Goal: Task Accomplishment & Management: Manage account settings

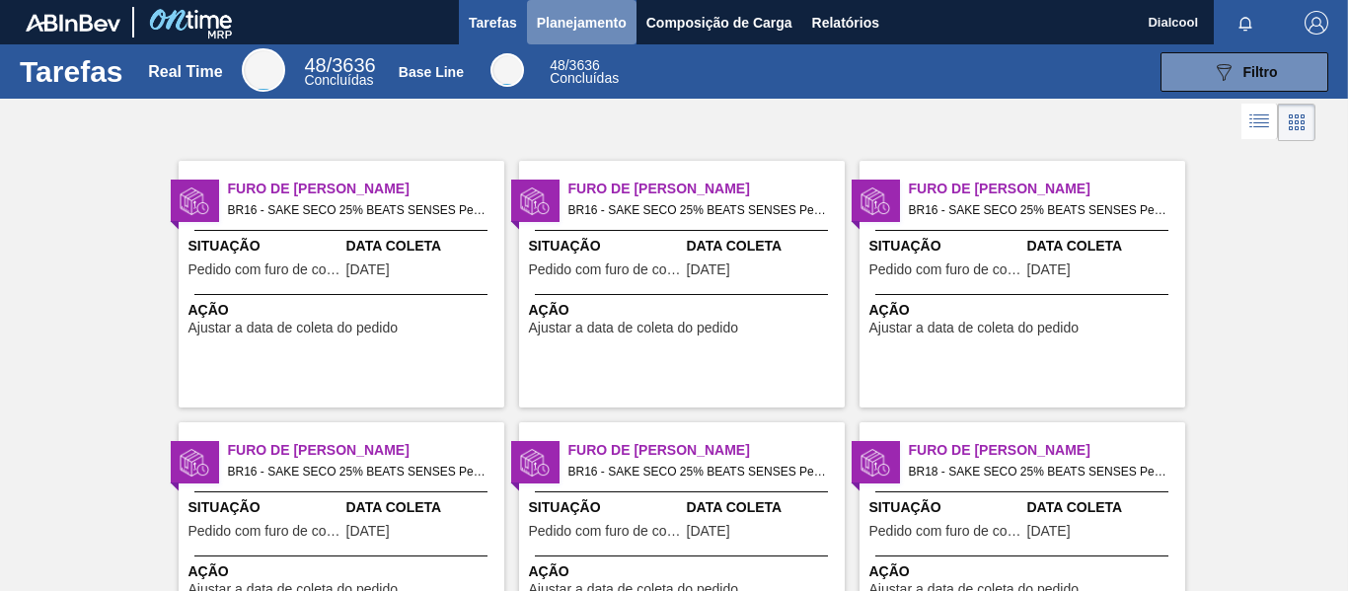
click at [605, 16] on span "Planejamento" at bounding box center [582, 23] width 90 height 24
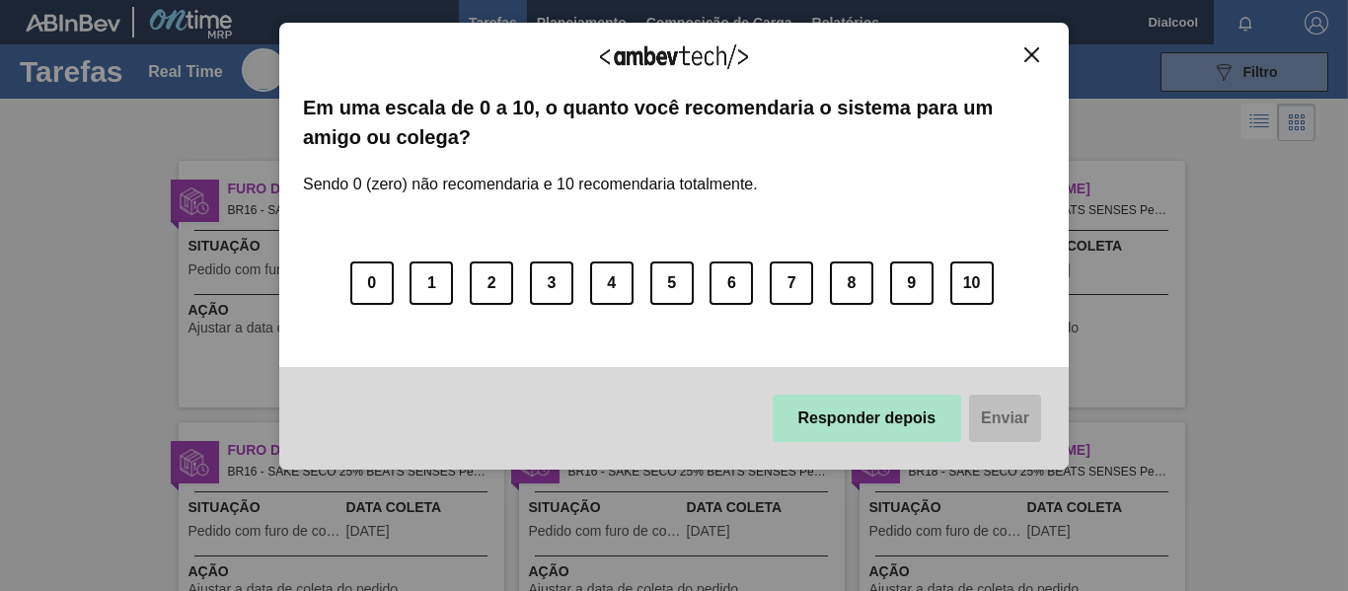
click at [840, 414] on button "Responder depois" at bounding box center [867, 418] width 189 height 47
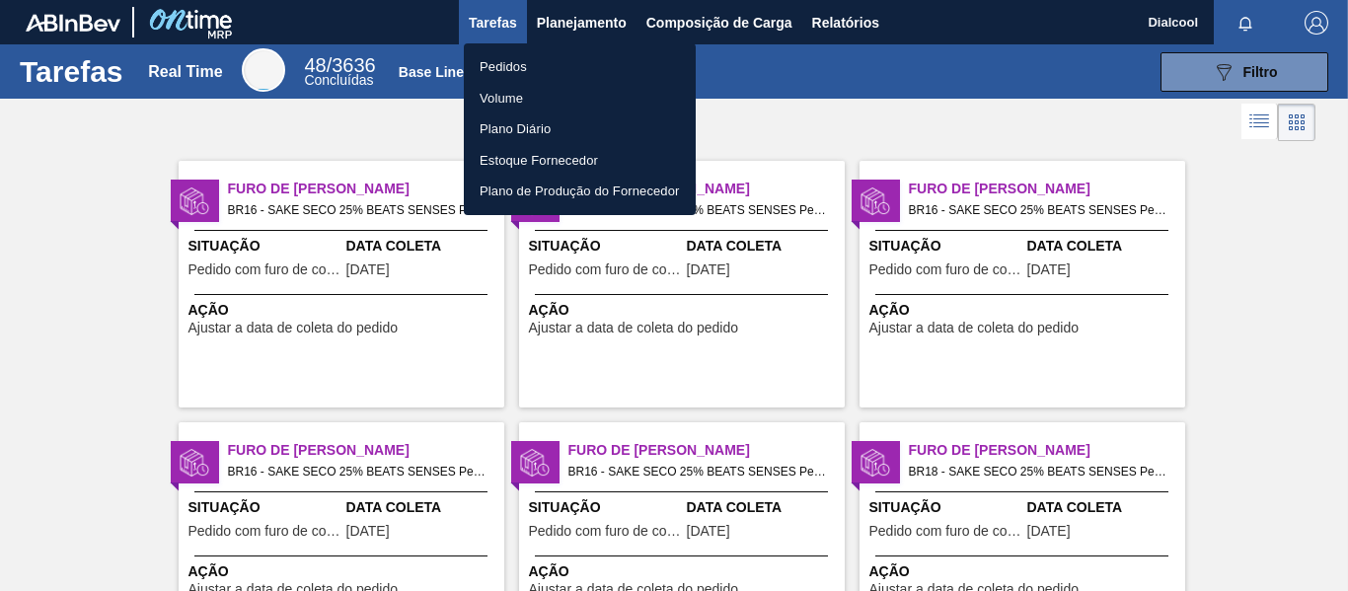
click at [500, 64] on li "Pedidos" at bounding box center [580, 67] width 232 height 32
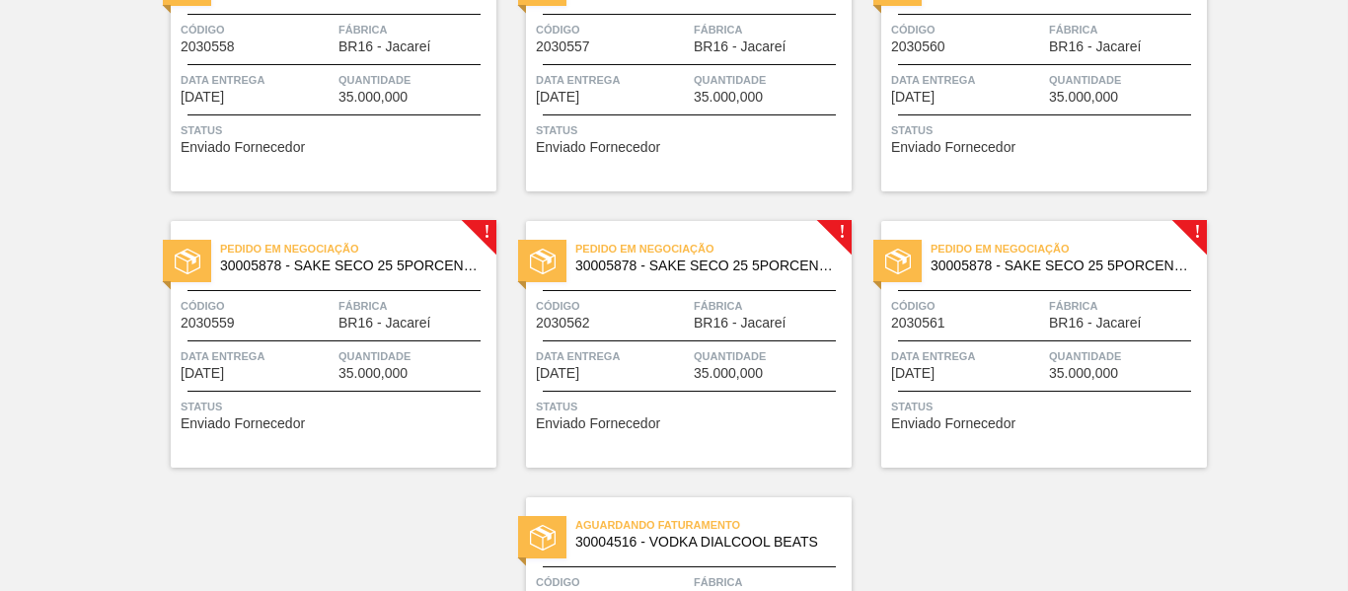
scroll to position [2628, 0]
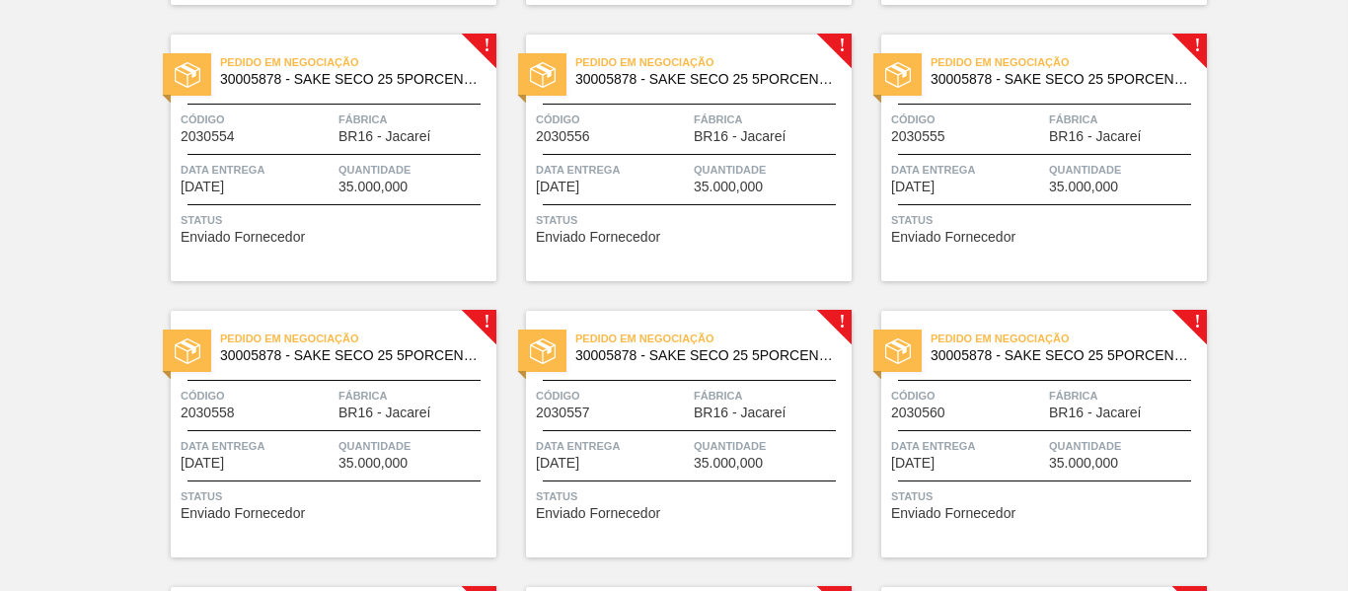
click at [356, 138] on span "BR16 - Jacareí" at bounding box center [384, 136] width 92 height 15
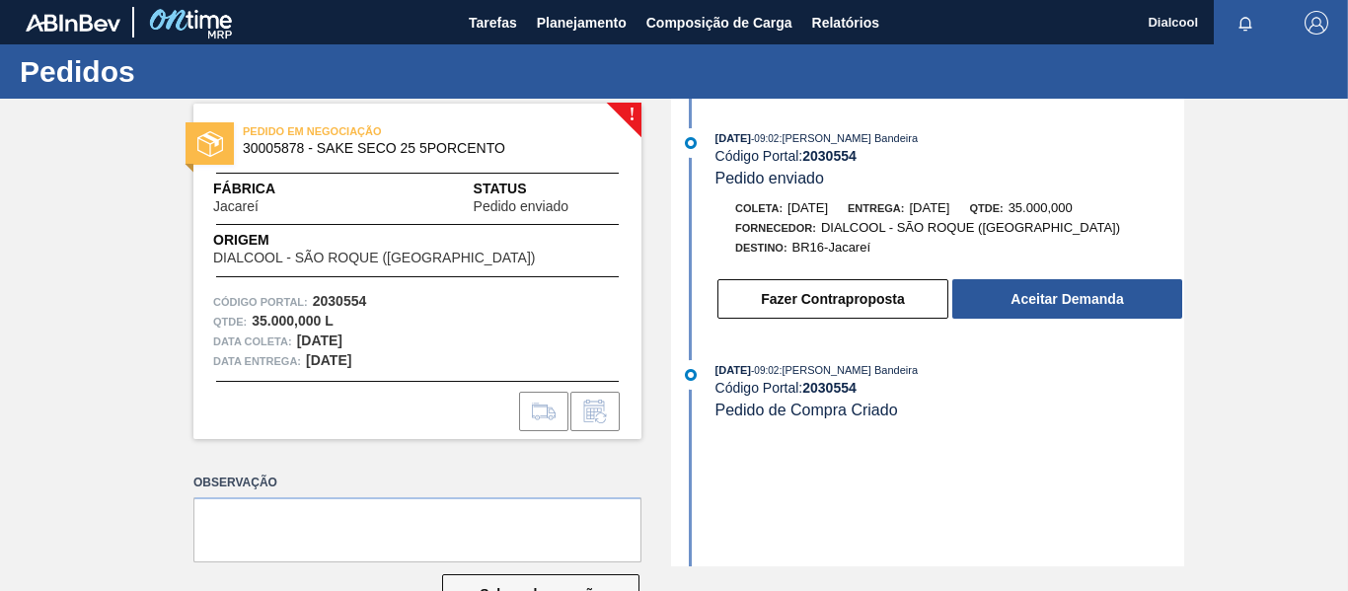
click at [1011, 299] on button "Aceitar Demanda" at bounding box center [1067, 298] width 230 height 39
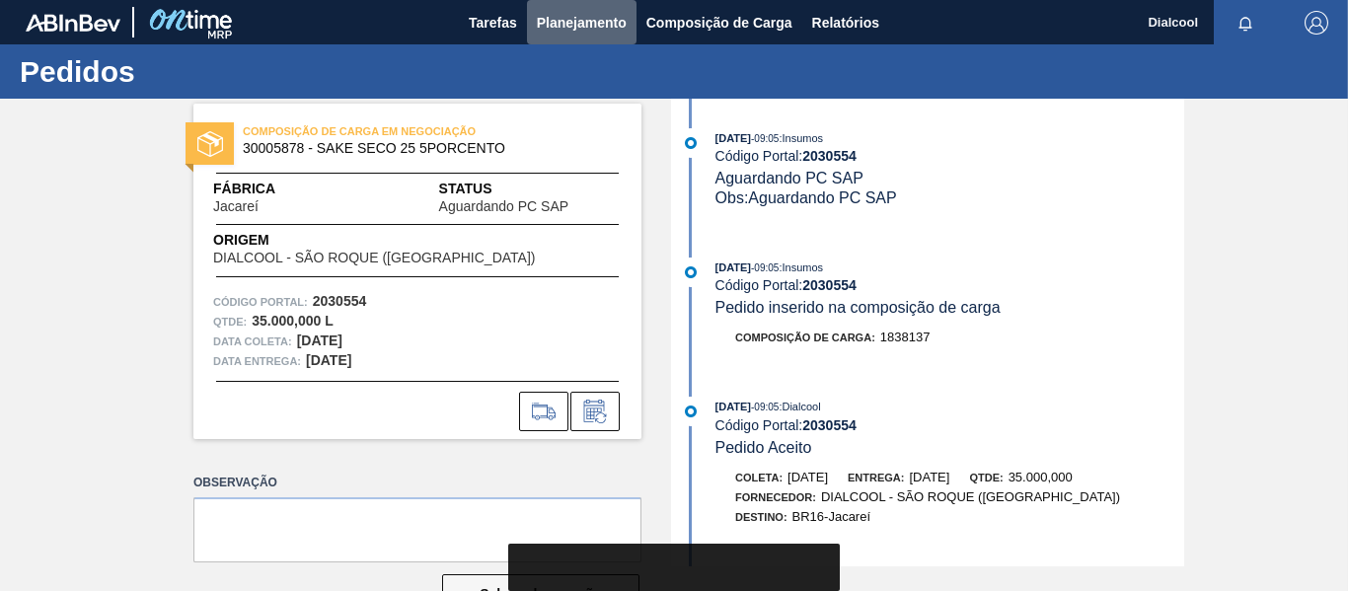
drag, startPoint x: 545, startPoint y: 18, endPoint x: 534, endPoint y: 45, distance: 29.7
click at [545, 17] on span "Planejamento" at bounding box center [582, 23] width 90 height 24
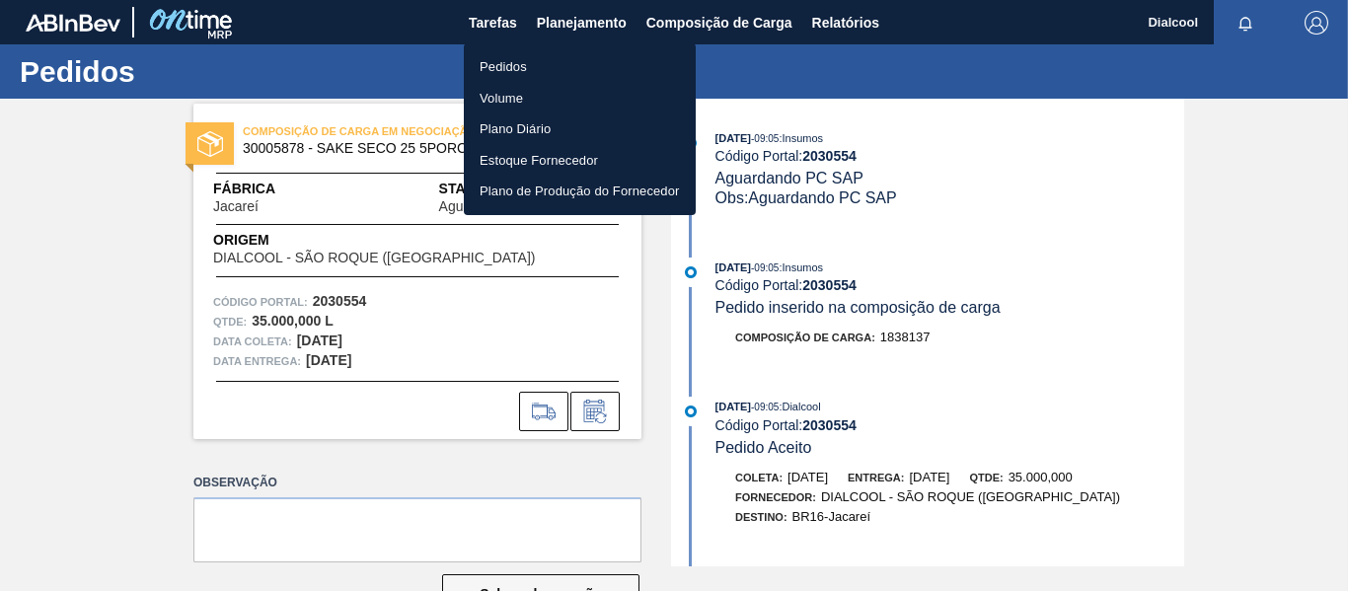
click at [507, 68] on li "Pedidos" at bounding box center [580, 67] width 232 height 32
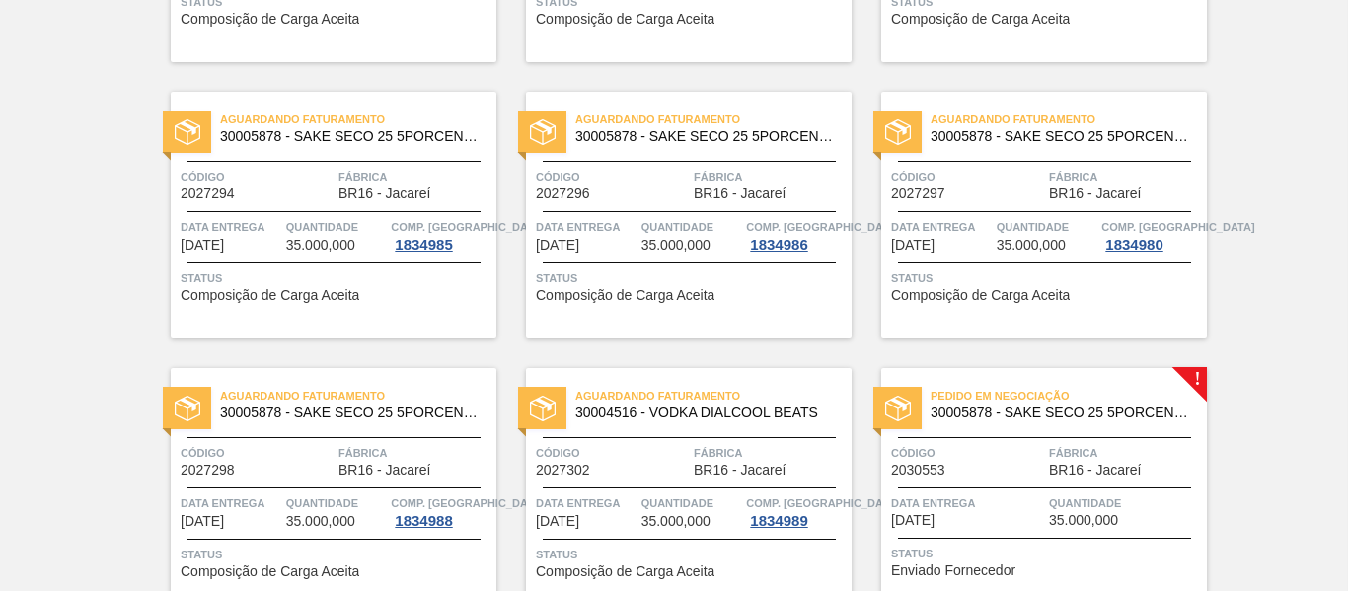
scroll to position [2368, 0]
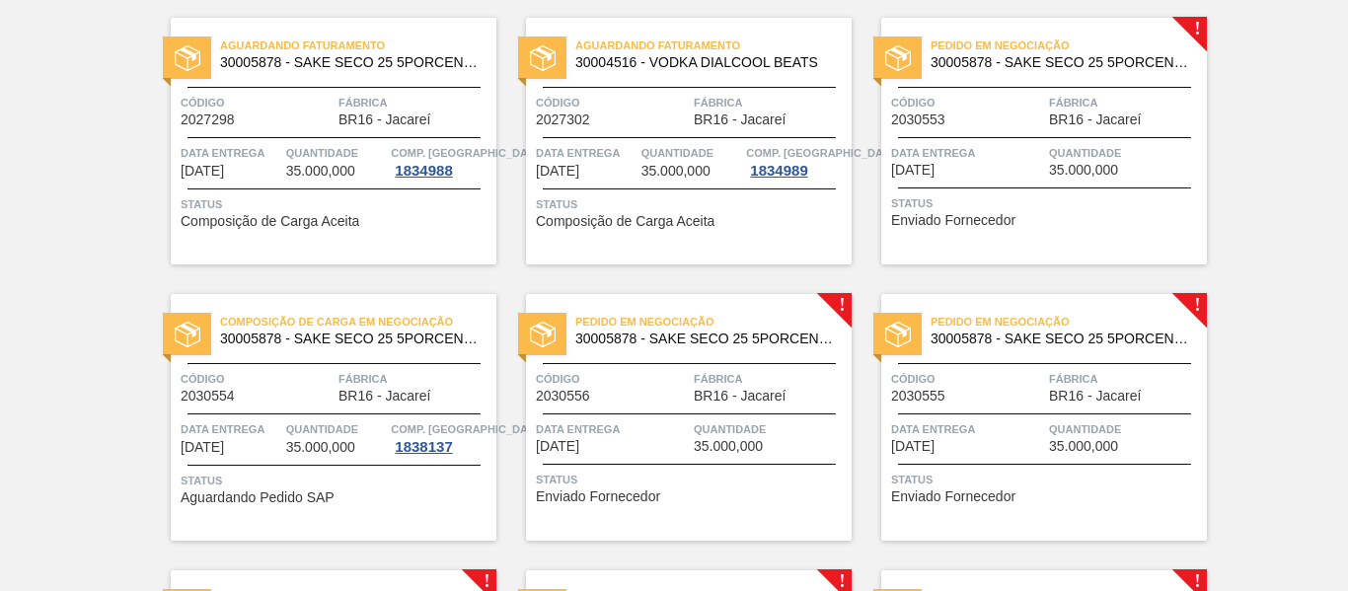
click at [1009, 175] on div "Data entrega [DATE]" at bounding box center [967, 160] width 153 height 35
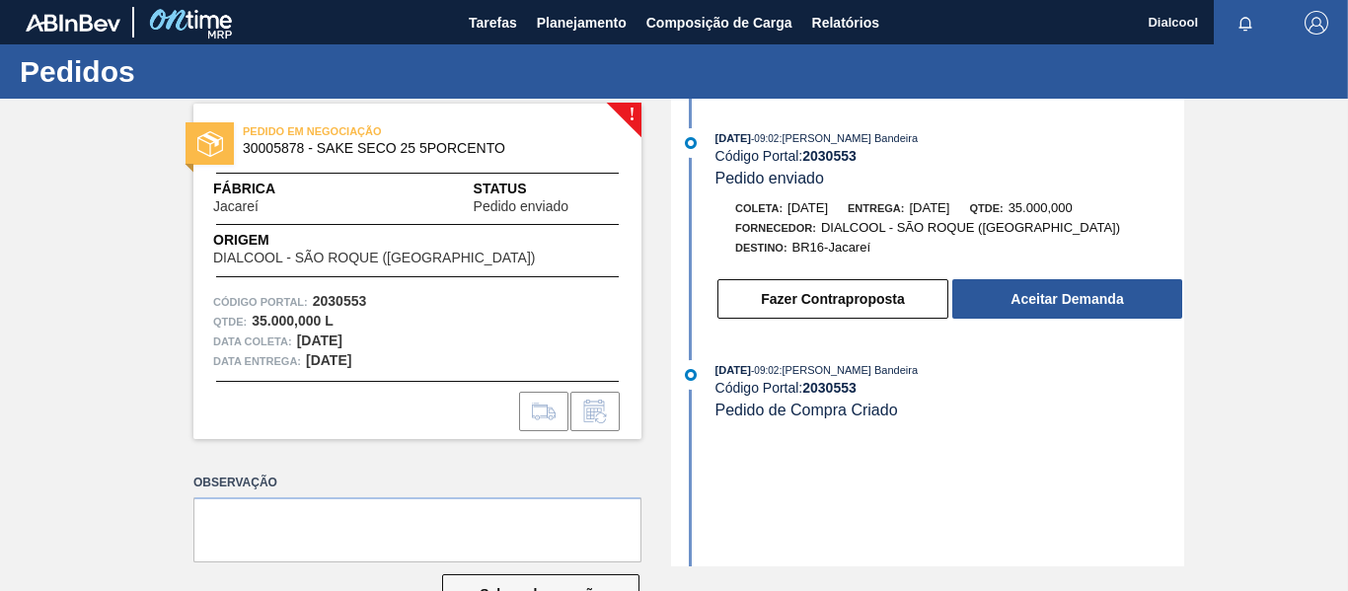
click at [1053, 310] on button "Aceitar Demanda" at bounding box center [1067, 298] width 230 height 39
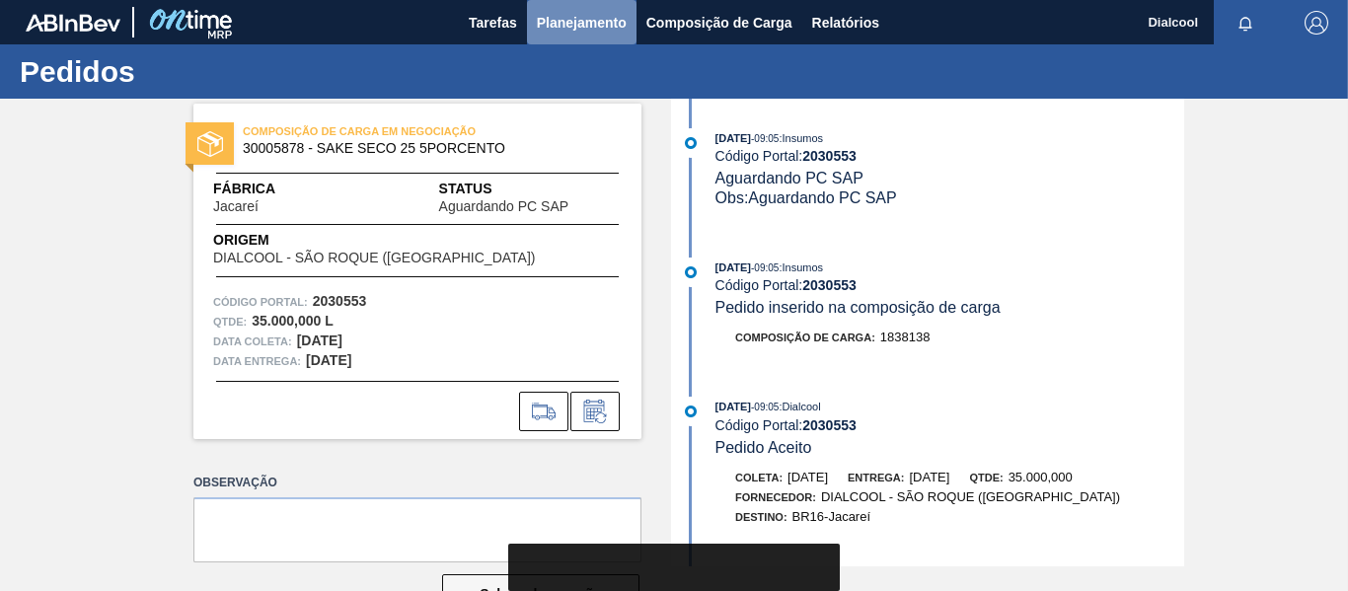
click at [574, 27] on span "Planejamento" at bounding box center [582, 23] width 90 height 24
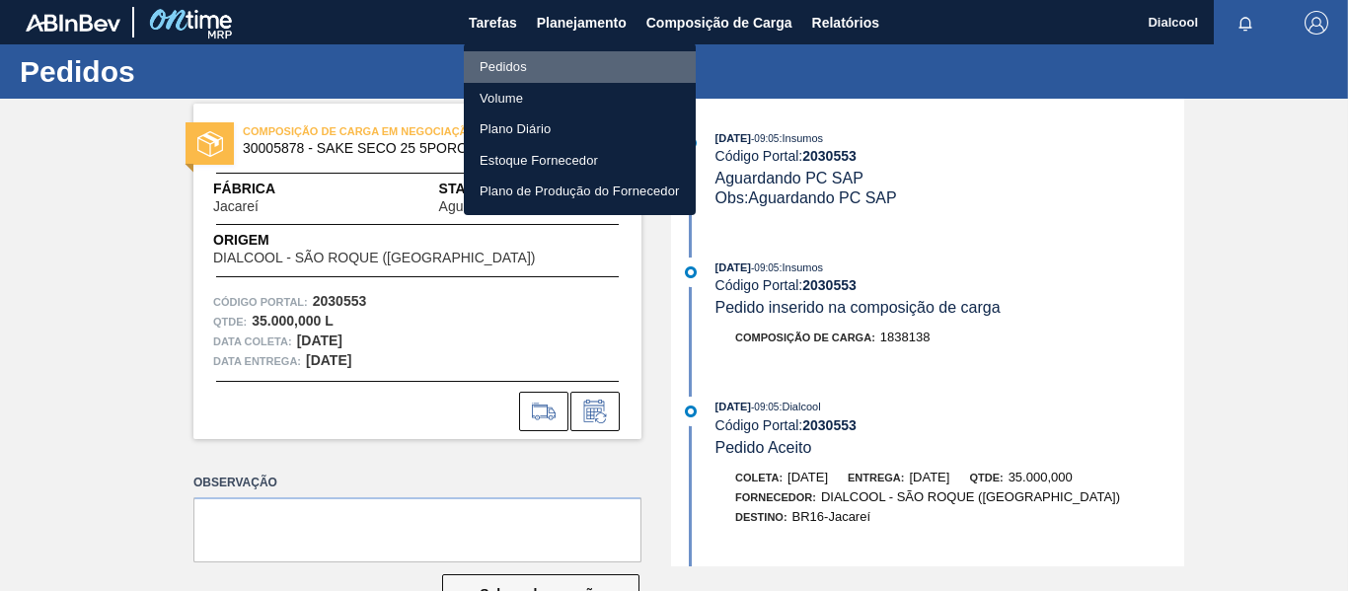
click at [576, 66] on li "Pedidos" at bounding box center [580, 67] width 232 height 32
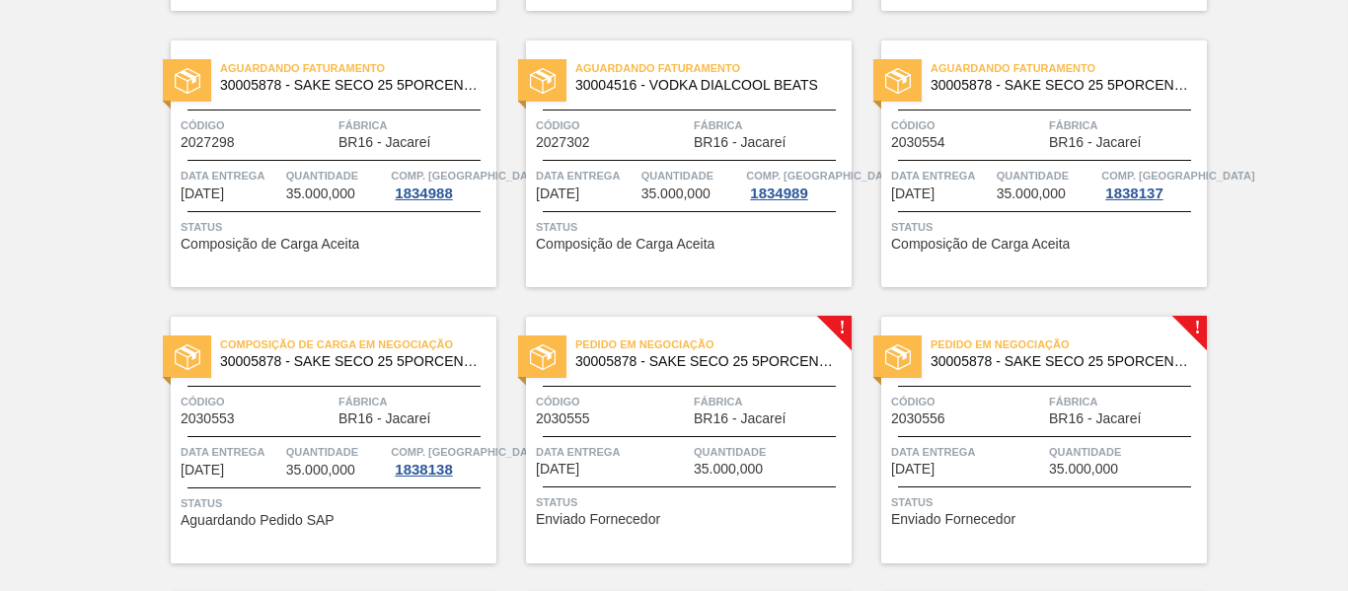
scroll to position [2664, 0]
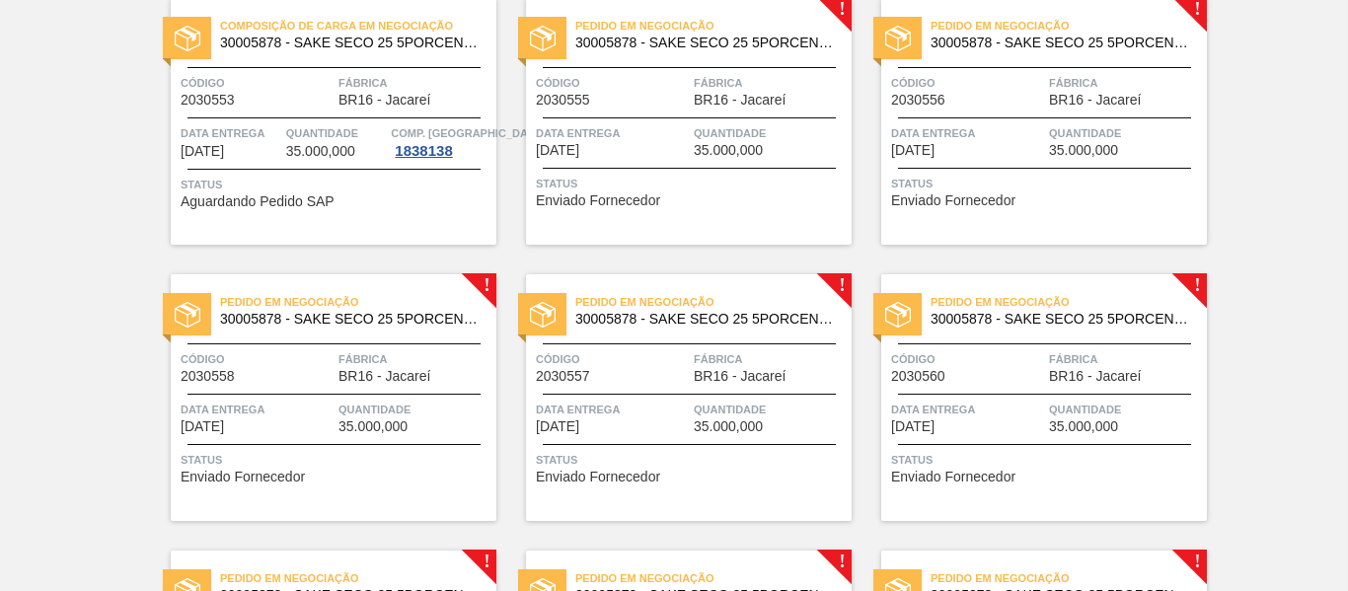
click at [741, 121] on div "Pedido em Negociação 30005878 - SAKE SECO 25 5PORCENTO Código 2030555 Fábrica B…" at bounding box center [689, 121] width 326 height 247
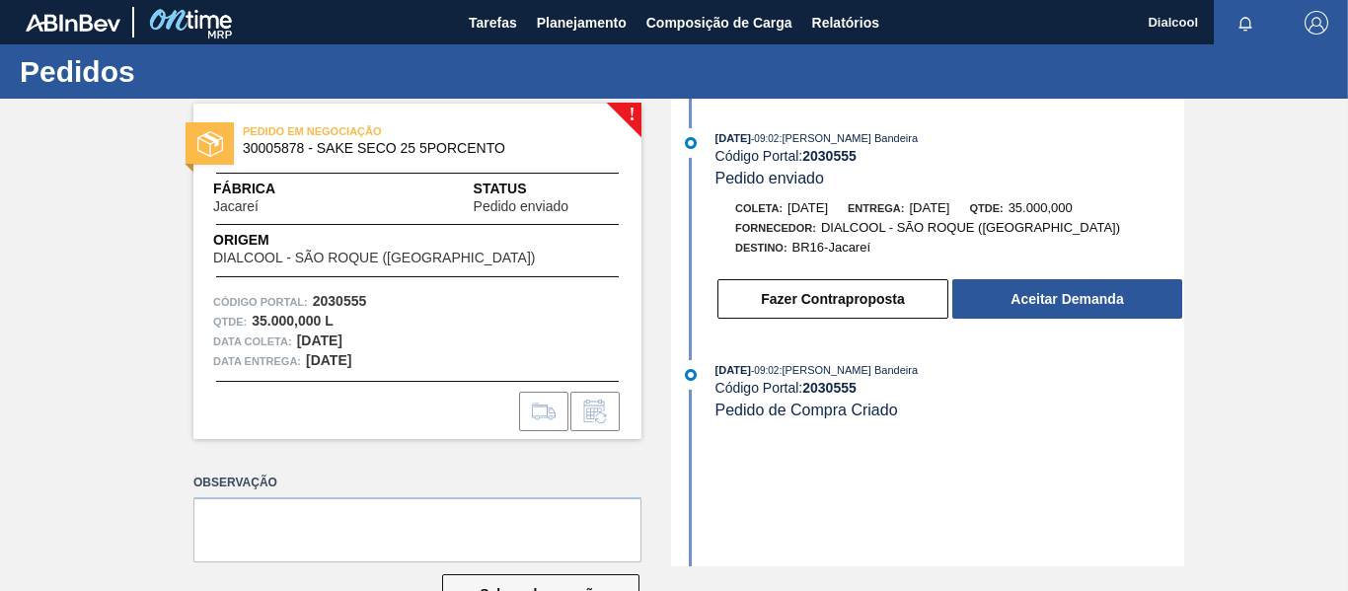
click at [1037, 302] on button "Aceitar Demanda" at bounding box center [1067, 298] width 230 height 39
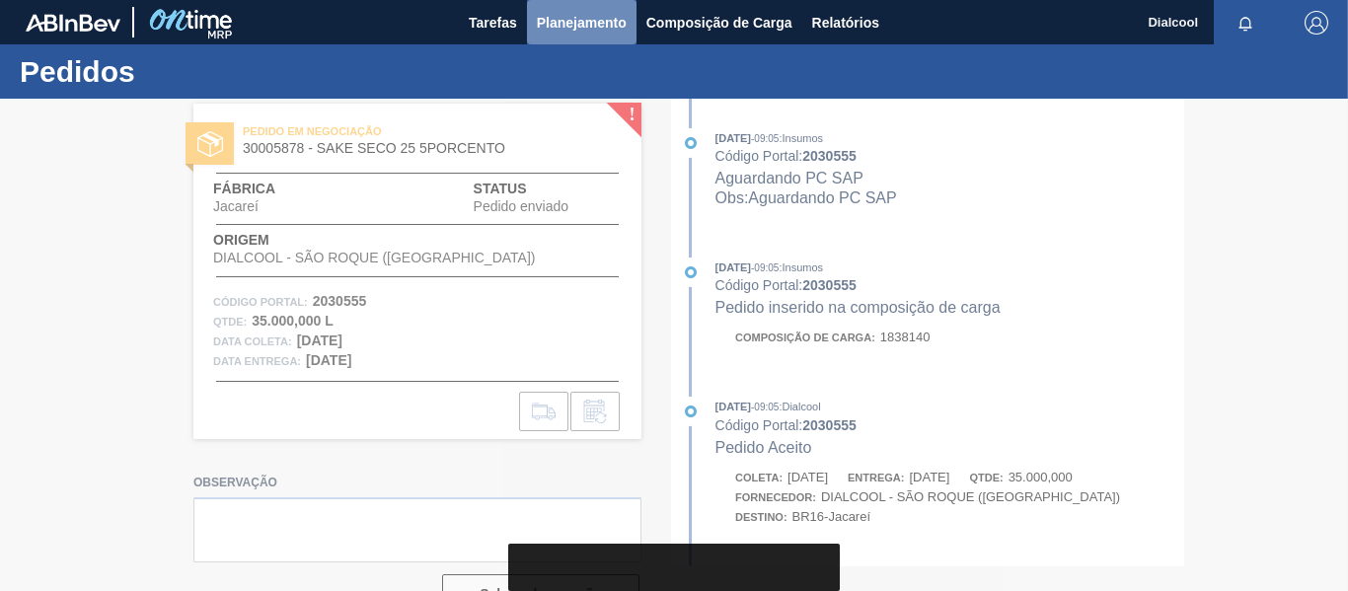
click at [584, 21] on span "Planejamento" at bounding box center [582, 23] width 90 height 24
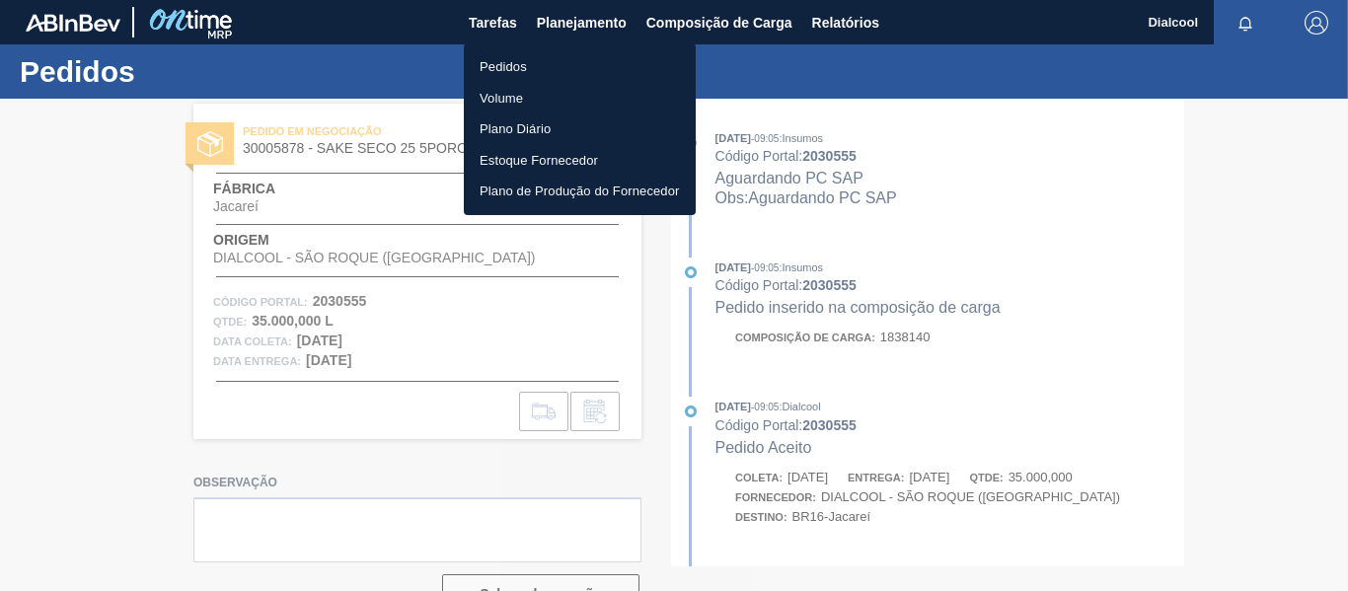
click at [536, 65] on li "Pedidos" at bounding box center [580, 67] width 232 height 32
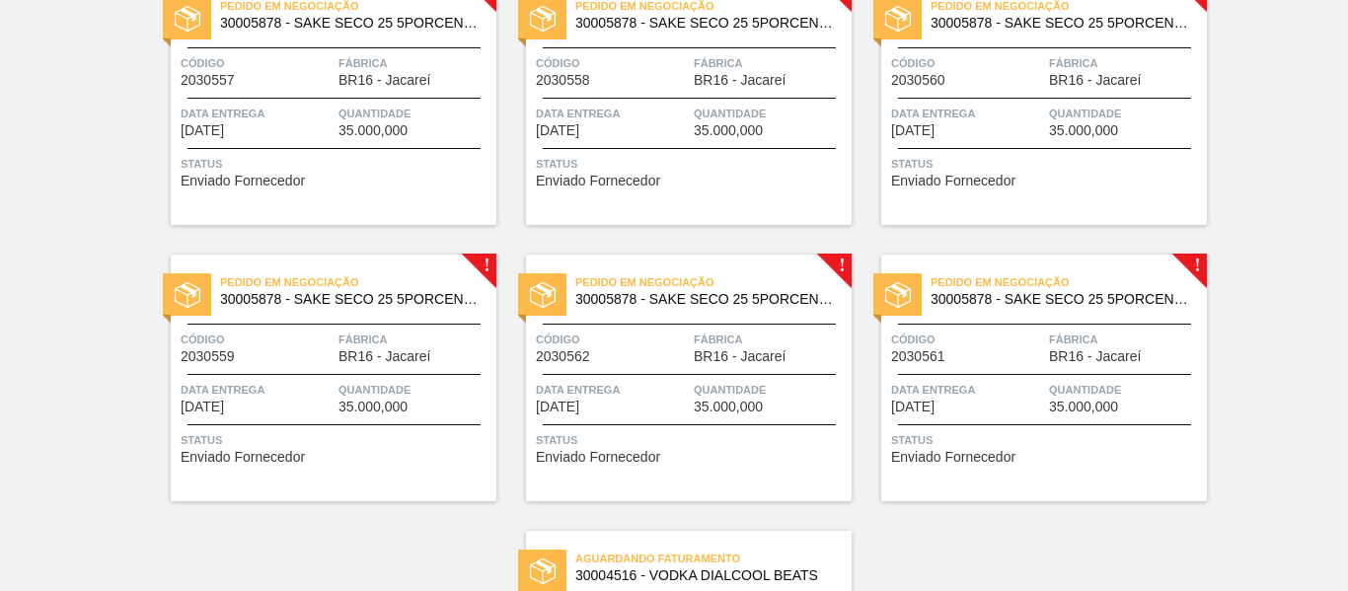
scroll to position [2566, 0]
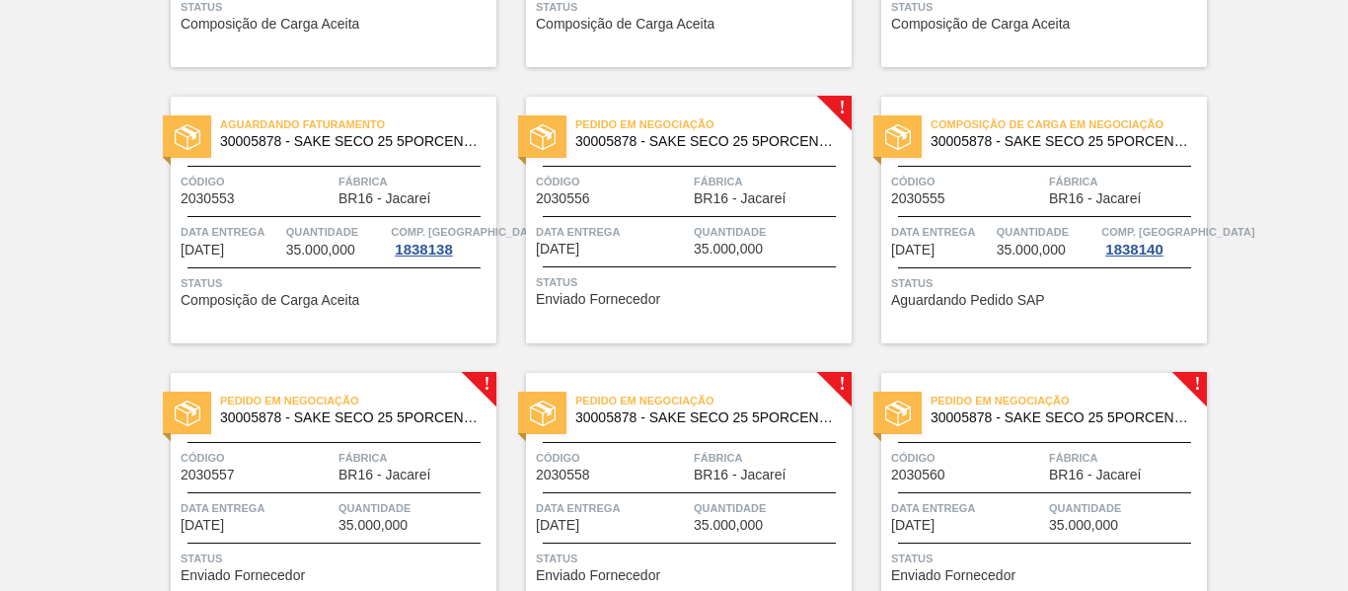
click at [722, 290] on span "Status" at bounding box center [691, 282] width 311 height 20
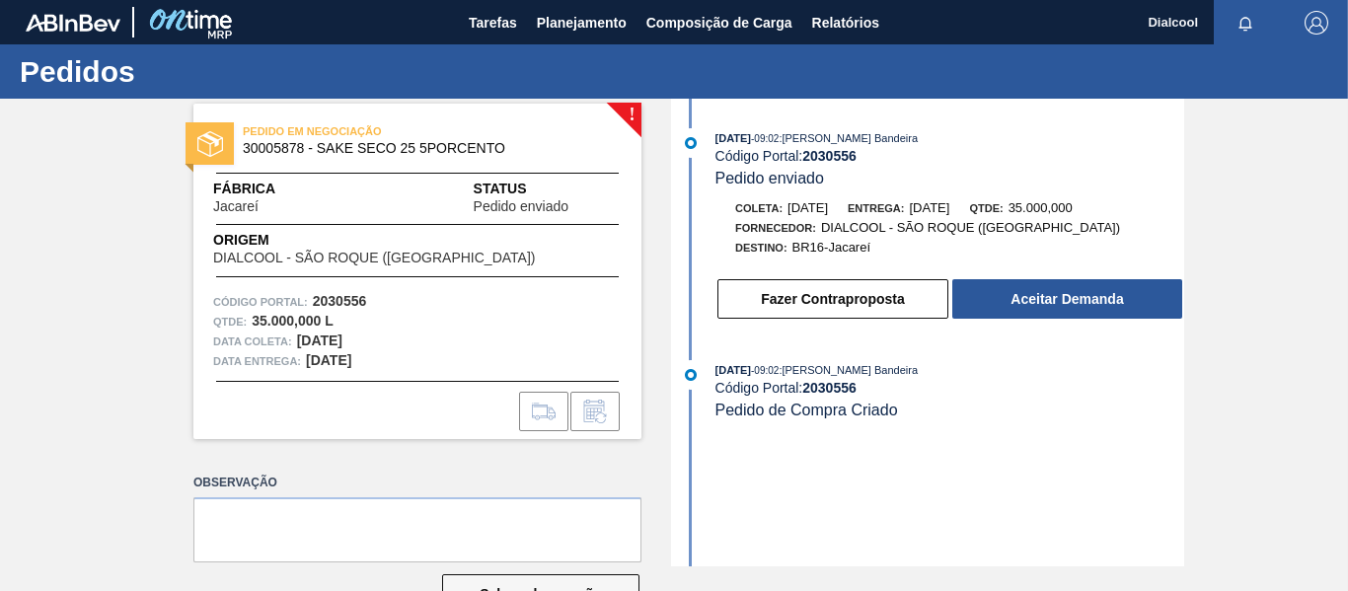
click at [1010, 303] on button "Aceitar Demanda" at bounding box center [1067, 298] width 230 height 39
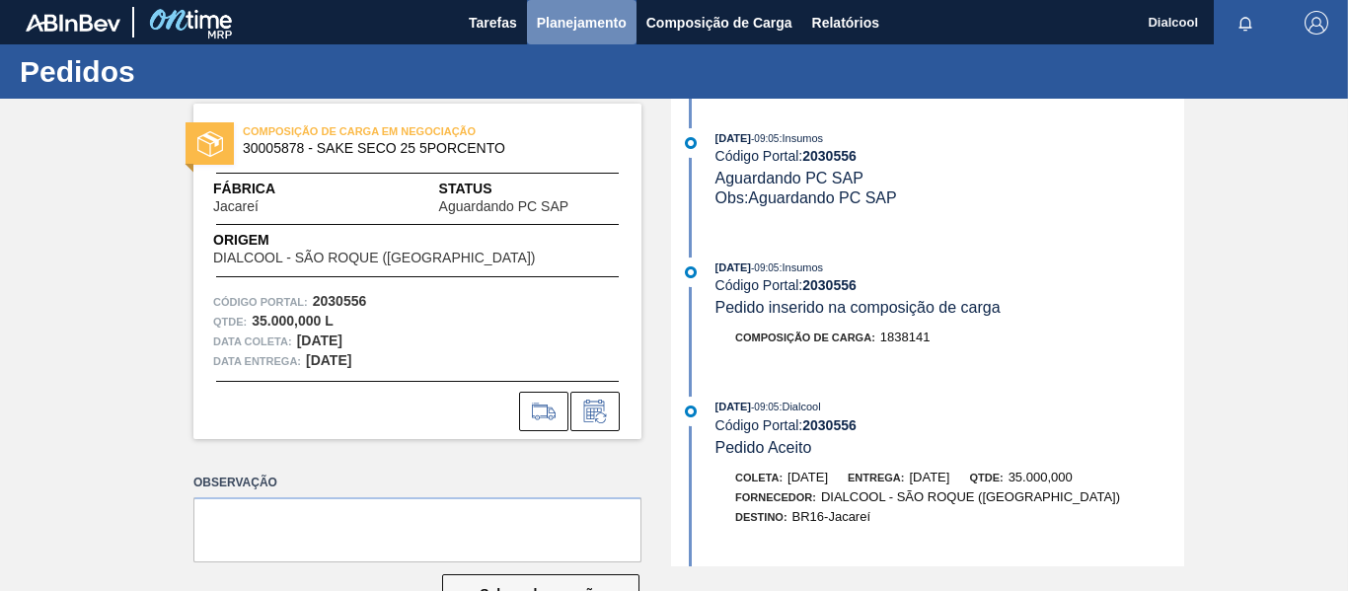
click at [569, 19] on span "Planejamento" at bounding box center [582, 23] width 90 height 24
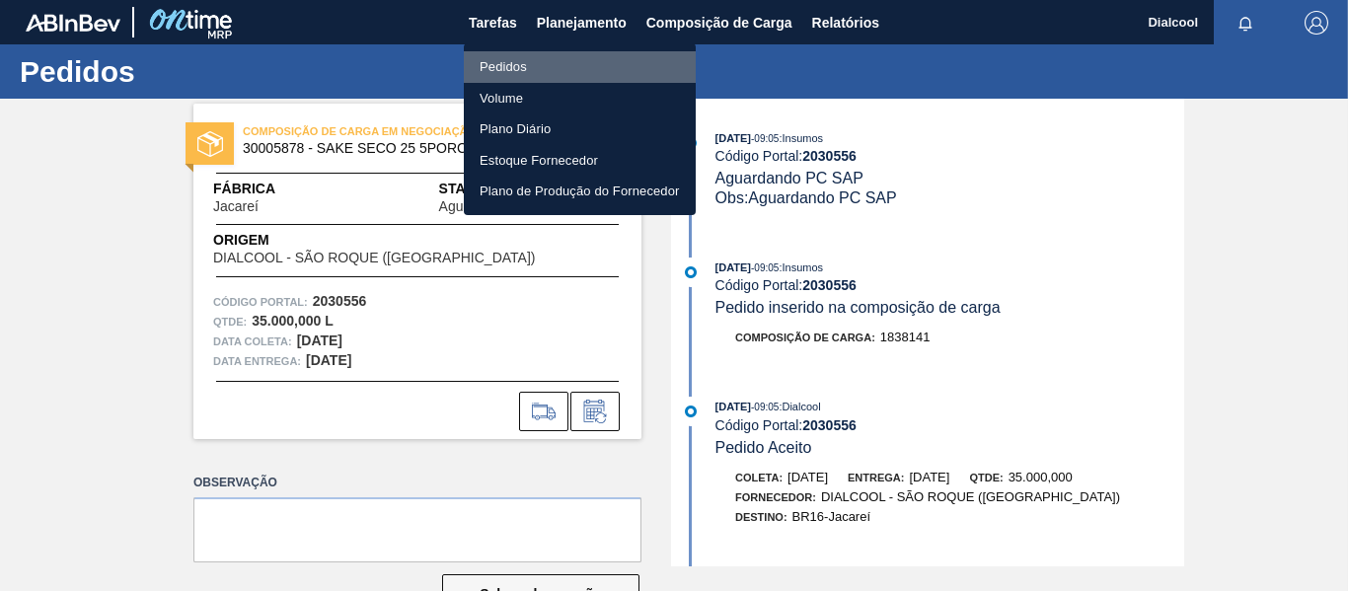
click at [534, 61] on li "Pedidos" at bounding box center [580, 67] width 232 height 32
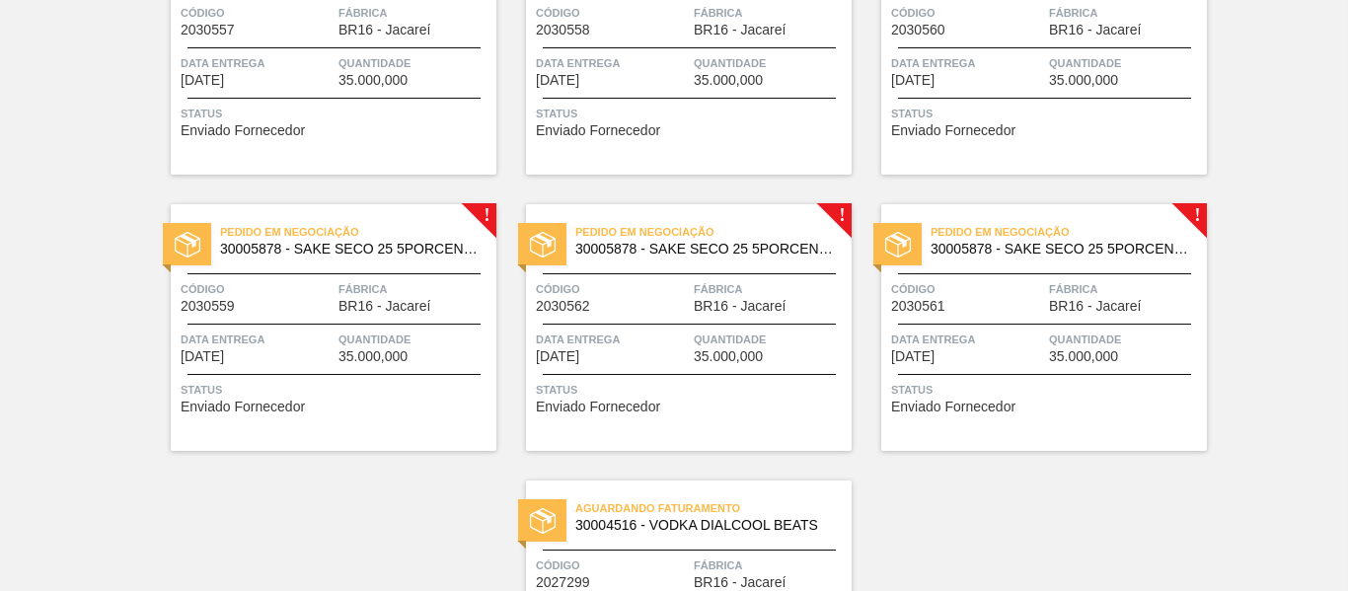
scroll to position [3220, 0]
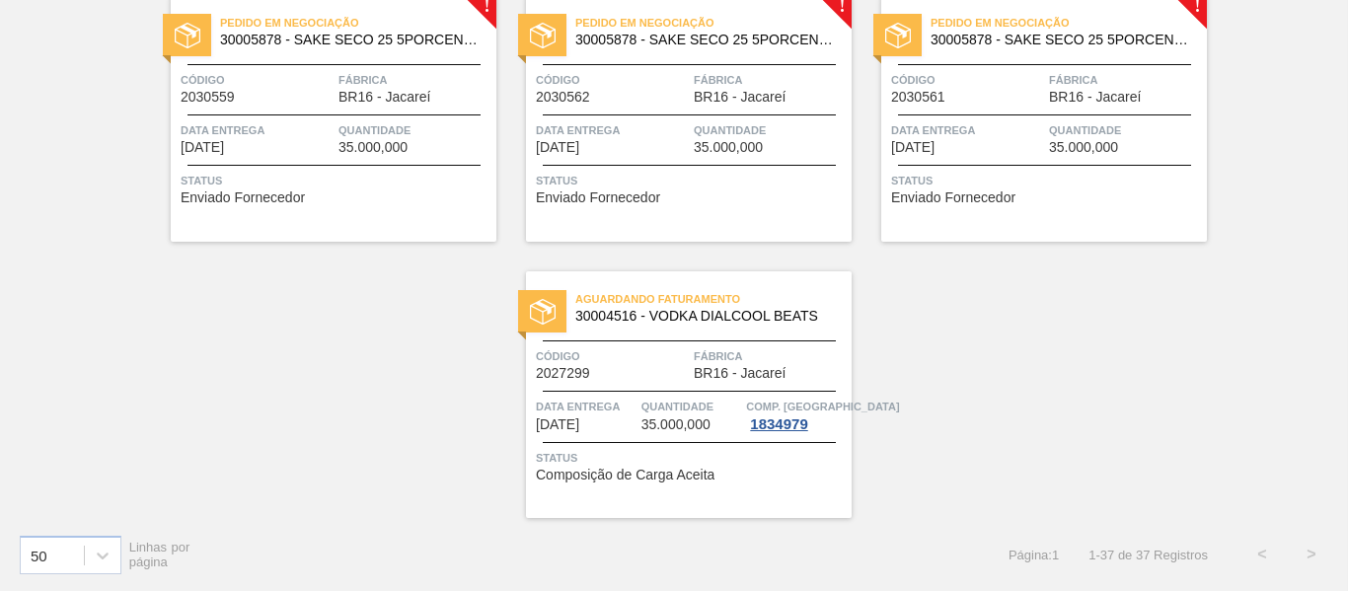
click at [1073, 191] on div "Status Enviado Fornecedor" at bounding box center [1046, 187] width 311 height 32
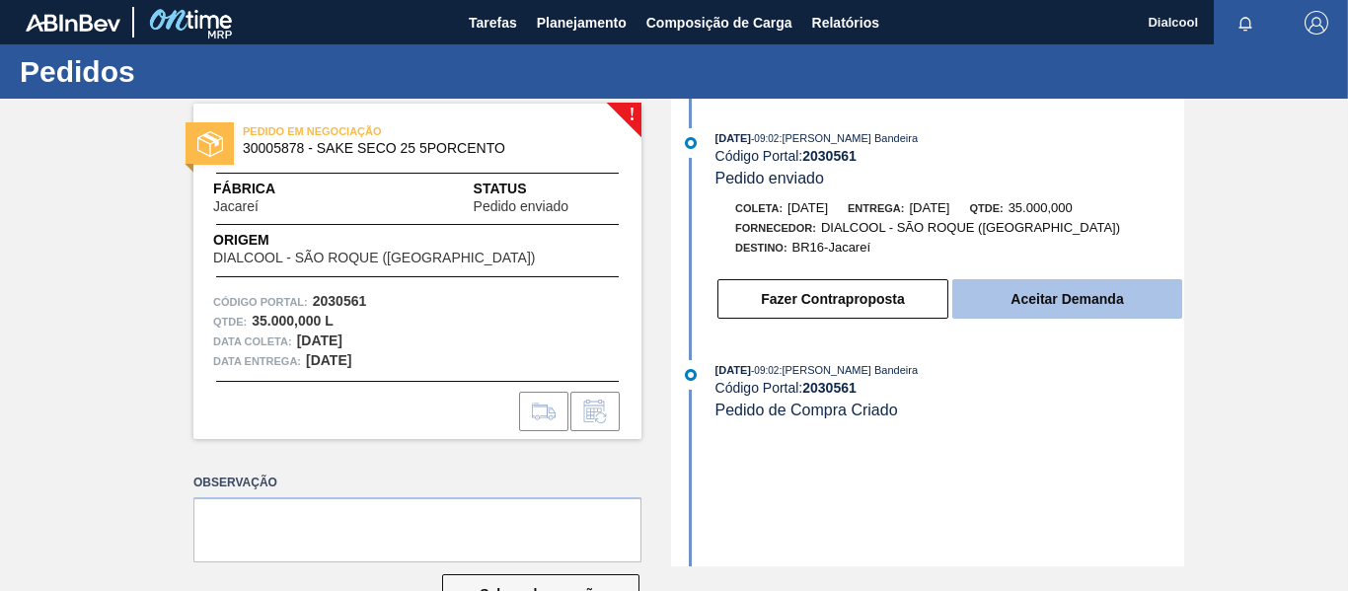
click at [1115, 308] on button "Aceitar Demanda" at bounding box center [1067, 298] width 230 height 39
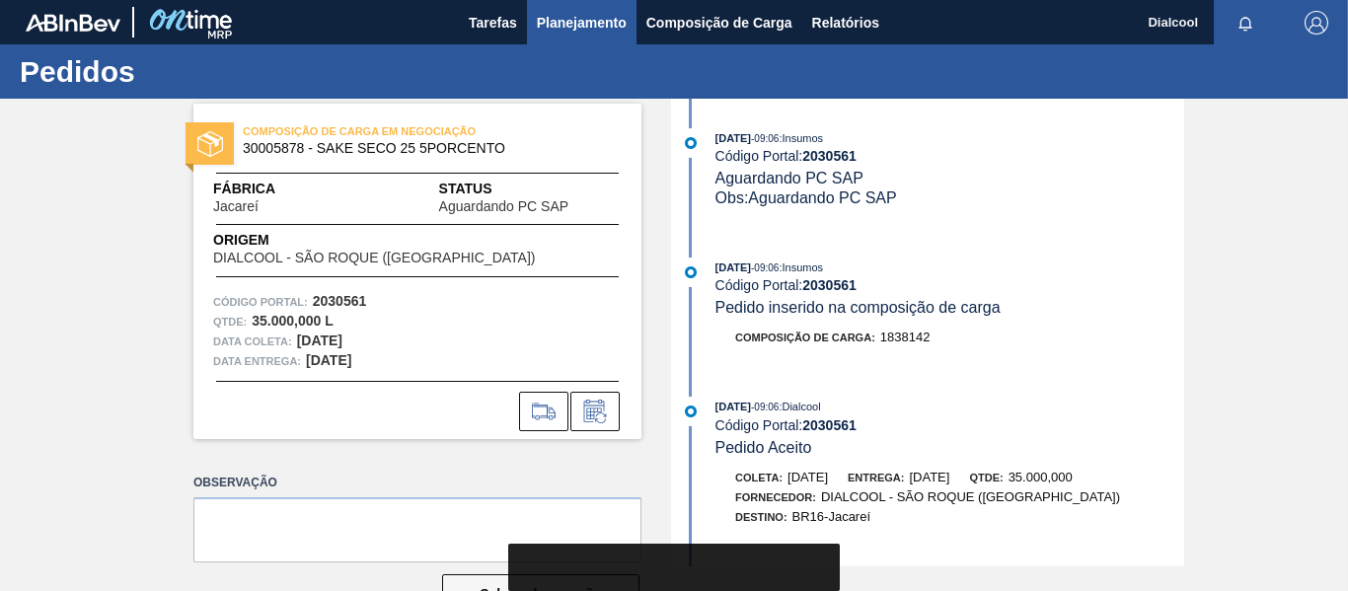
click at [578, 13] on span "Planejamento" at bounding box center [582, 23] width 90 height 24
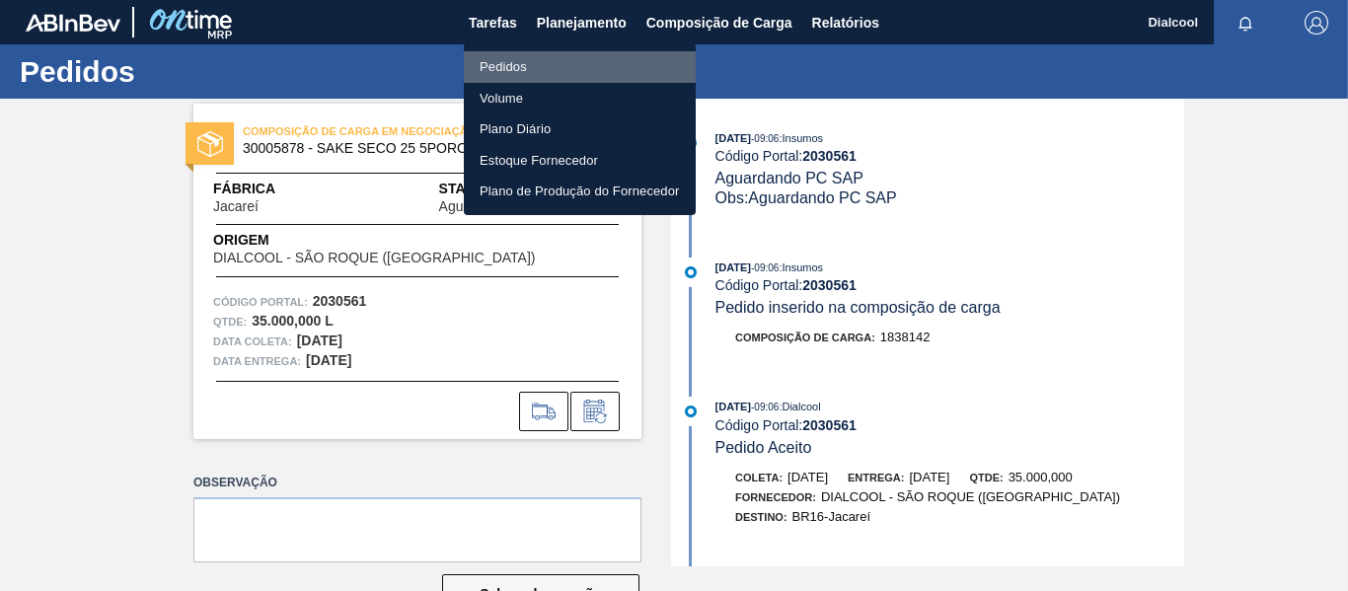
click at [555, 65] on li "Pedidos" at bounding box center [580, 67] width 232 height 32
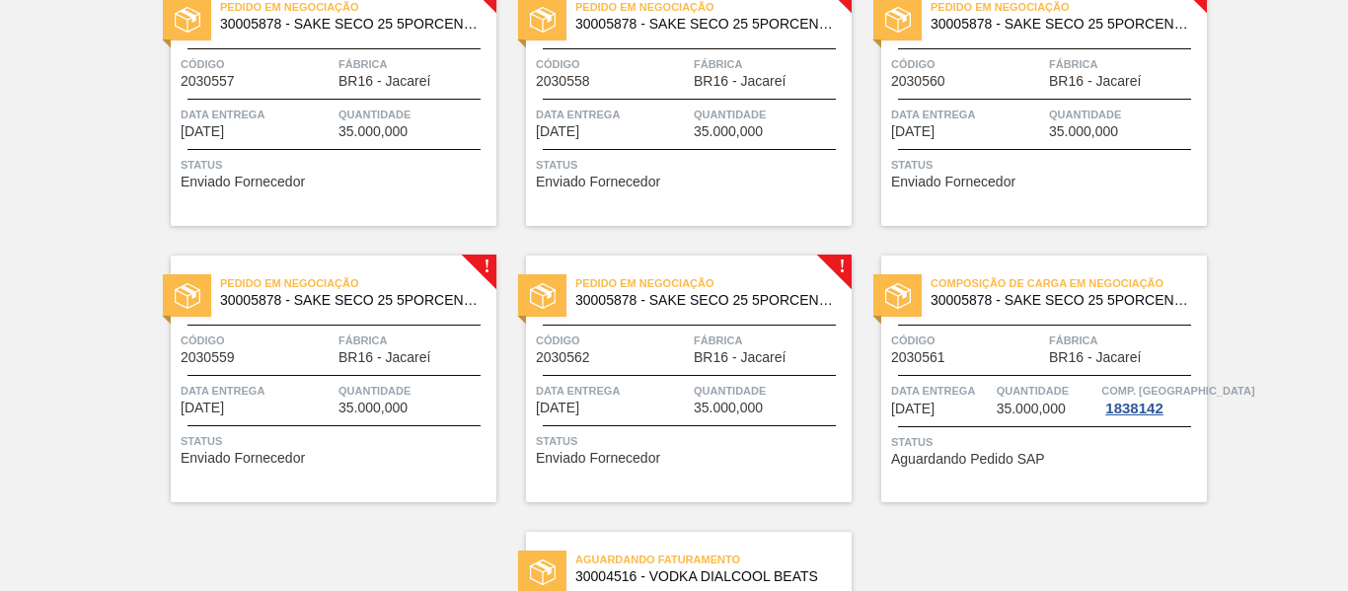
scroll to position [2960, 0]
click at [285, 143] on div "Pedido em Negociação 30005878 - SAKE SECO 25 5PORCENTO Código 2030557 Fábrica B…" at bounding box center [334, 101] width 326 height 247
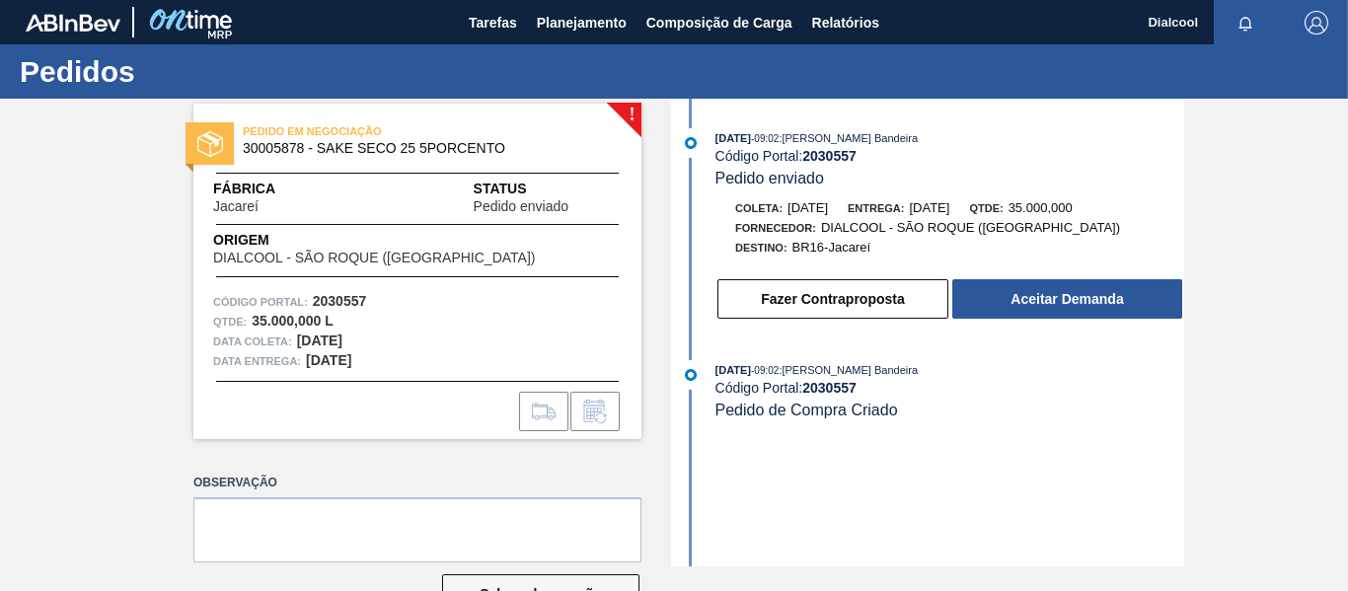
click at [1042, 287] on button "Aceitar Demanda" at bounding box center [1067, 298] width 230 height 39
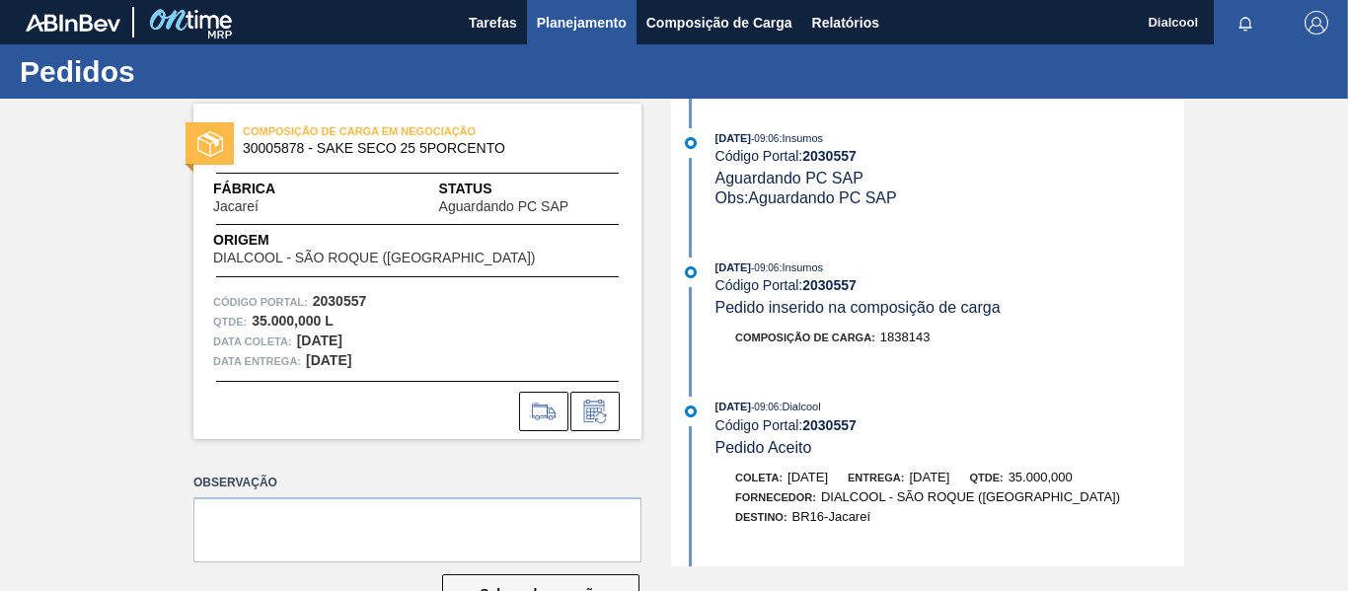
click at [572, 24] on span "Planejamento" at bounding box center [582, 23] width 90 height 24
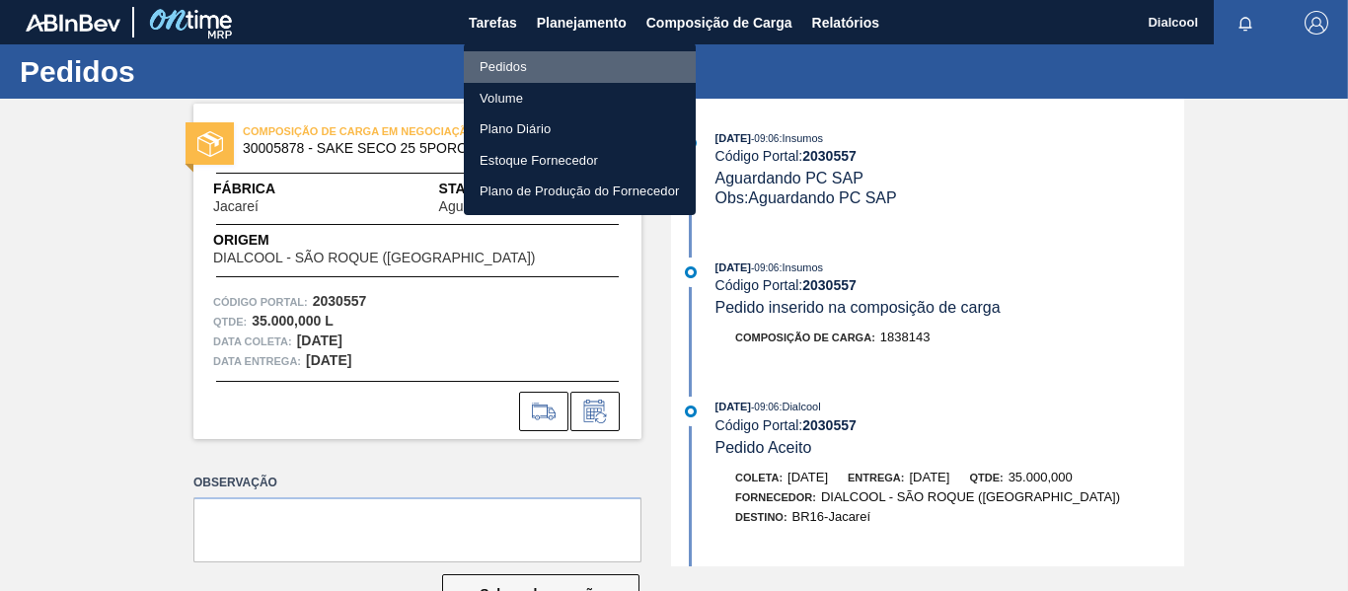
click at [556, 60] on li "Pedidos" at bounding box center [580, 67] width 232 height 32
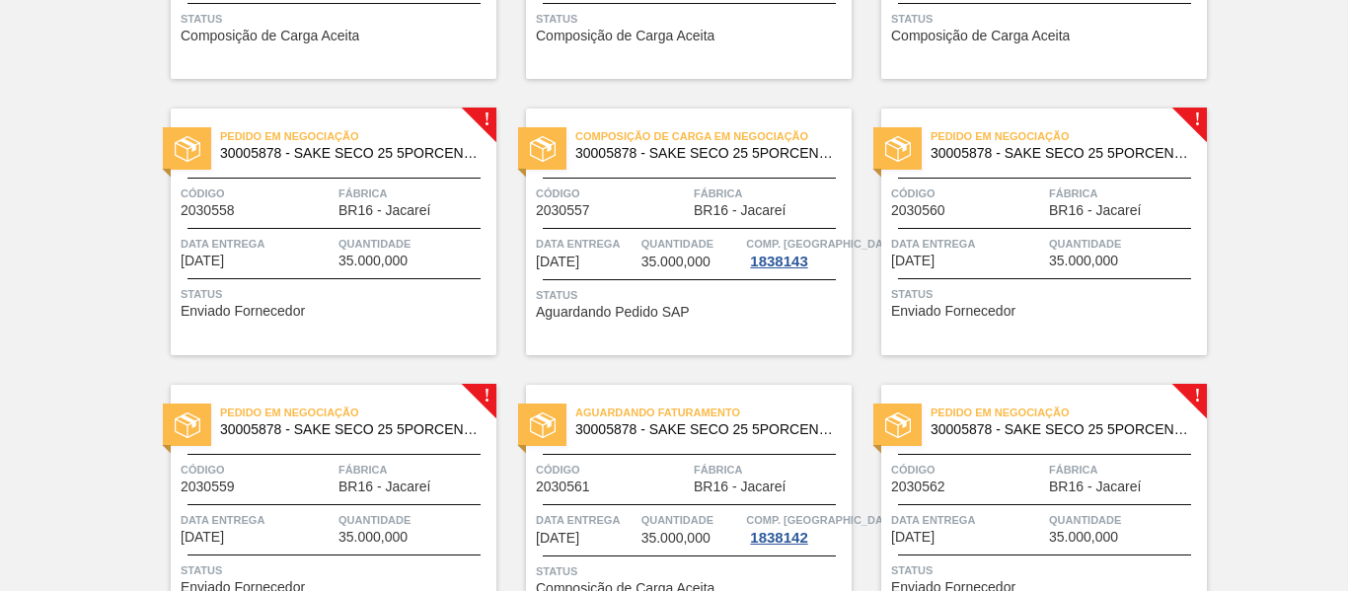
scroll to position [2825, 0]
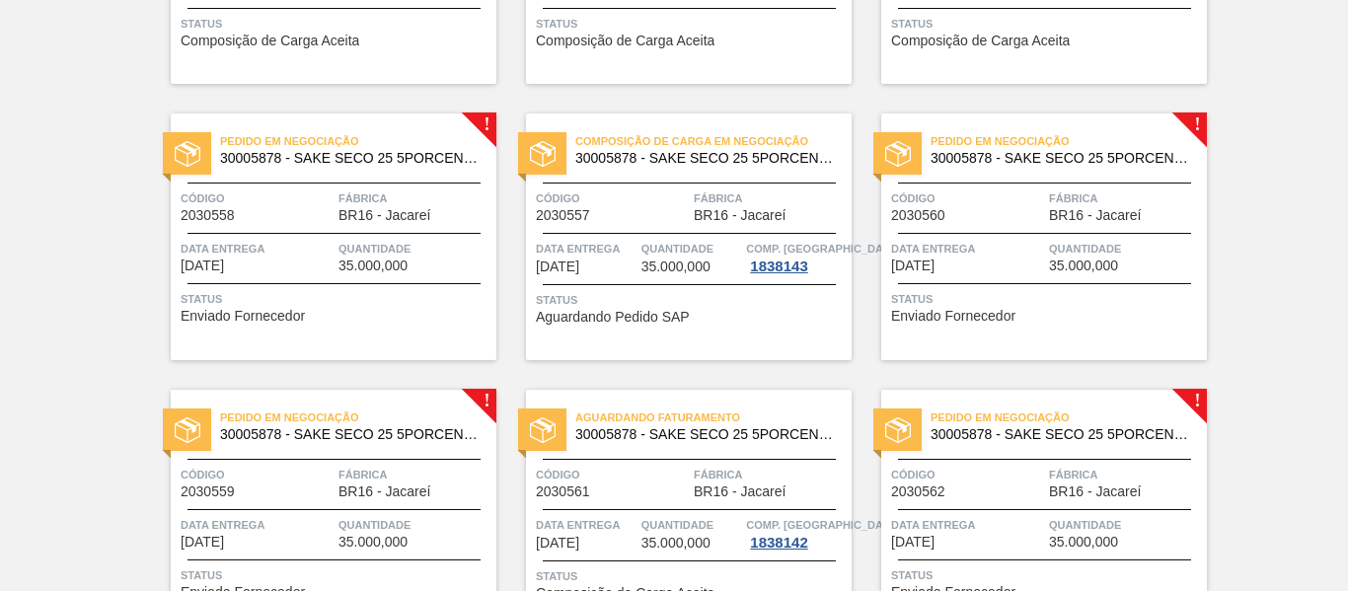
click at [358, 278] on div "Pedido em Negociação 30005878 - SAKE SECO 25 5PORCENTO Código 2030558 Fábrica B…" at bounding box center [334, 236] width 326 height 247
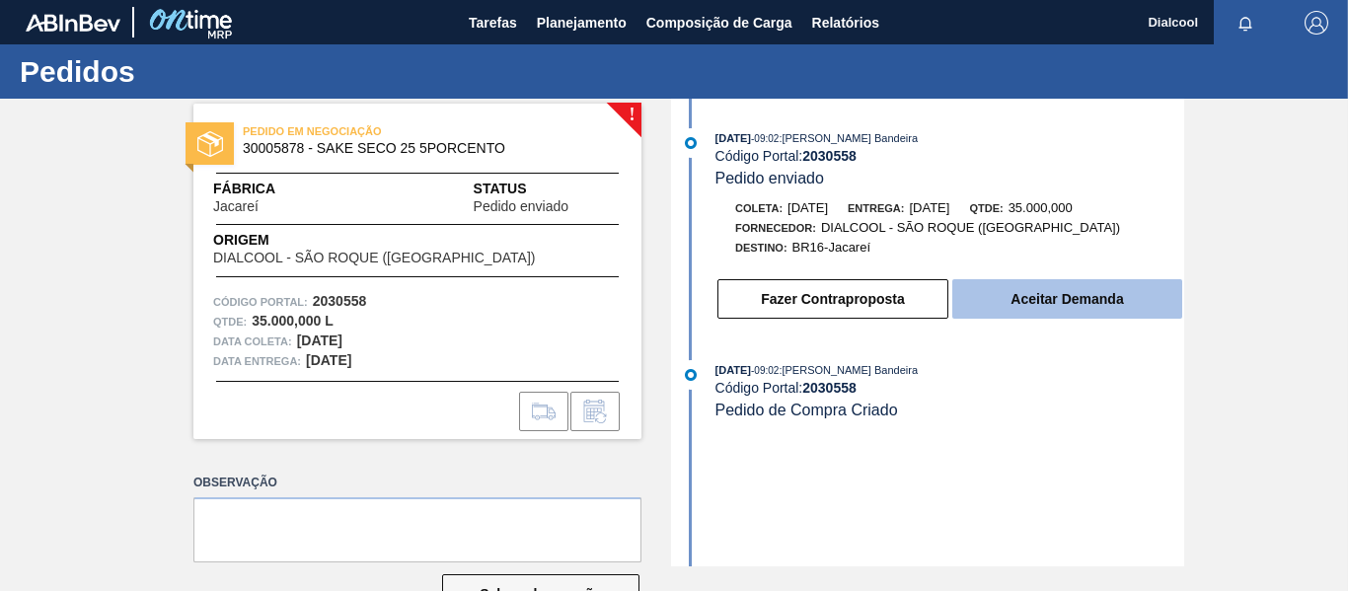
click at [1116, 297] on button "Aceitar Demanda" at bounding box center [1067, 298] width 230 height 39
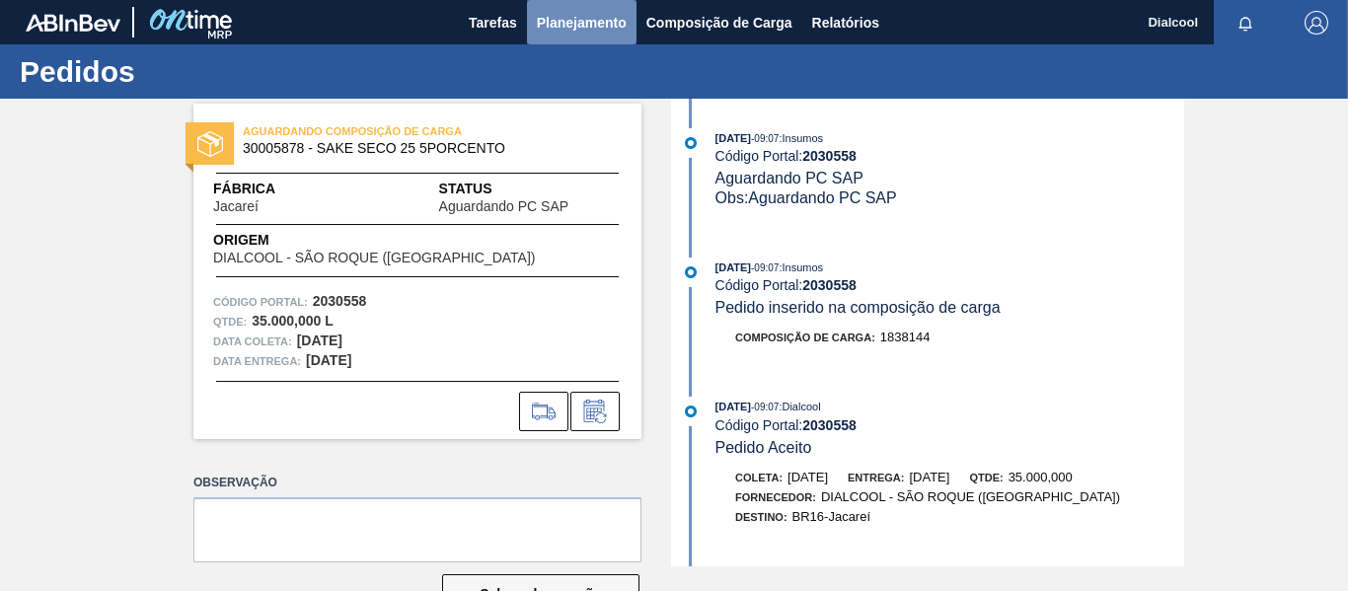
click at [620, 22] on span "Planejamento" at bounding box center [582, 23] width 90 height 24
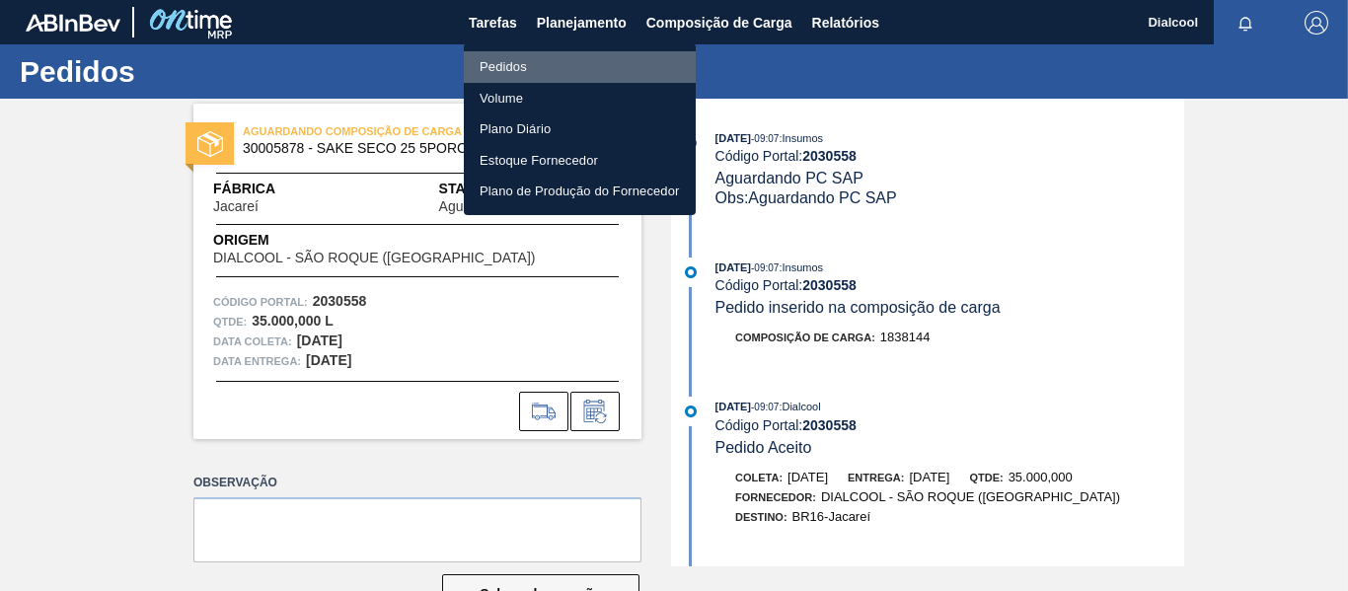
click at [575, 62] on li "Pedidos" at bounding box center [580, 67] width 232 height 32
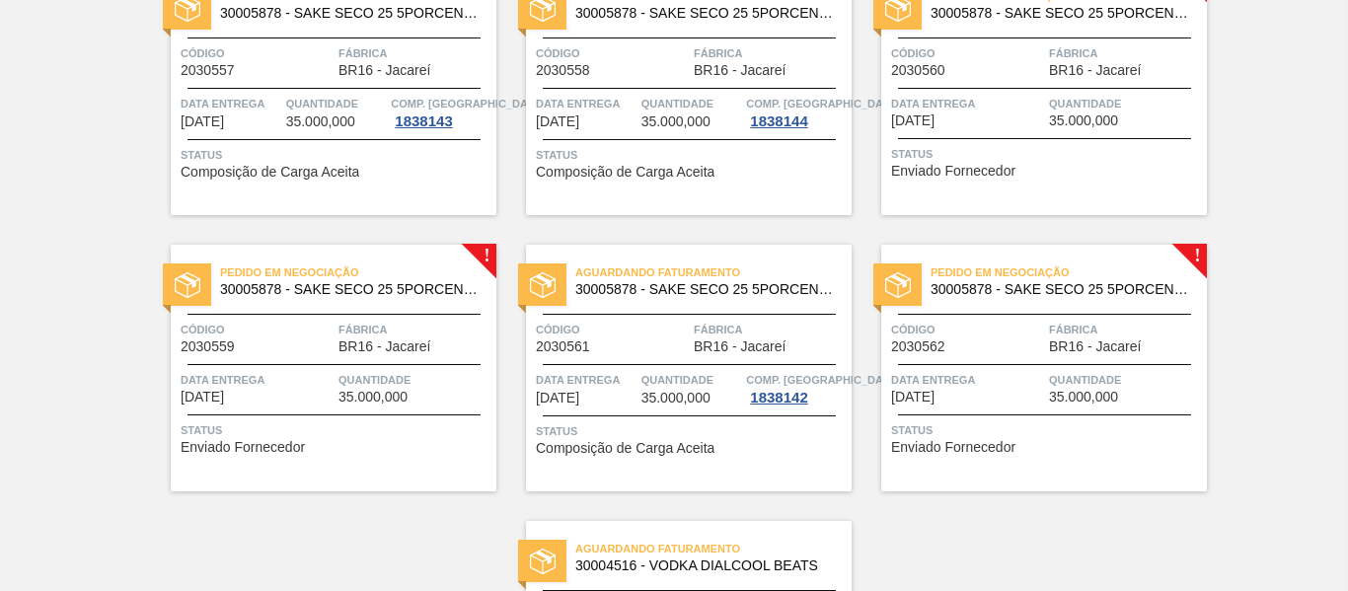
scroll to position [2924, 0]
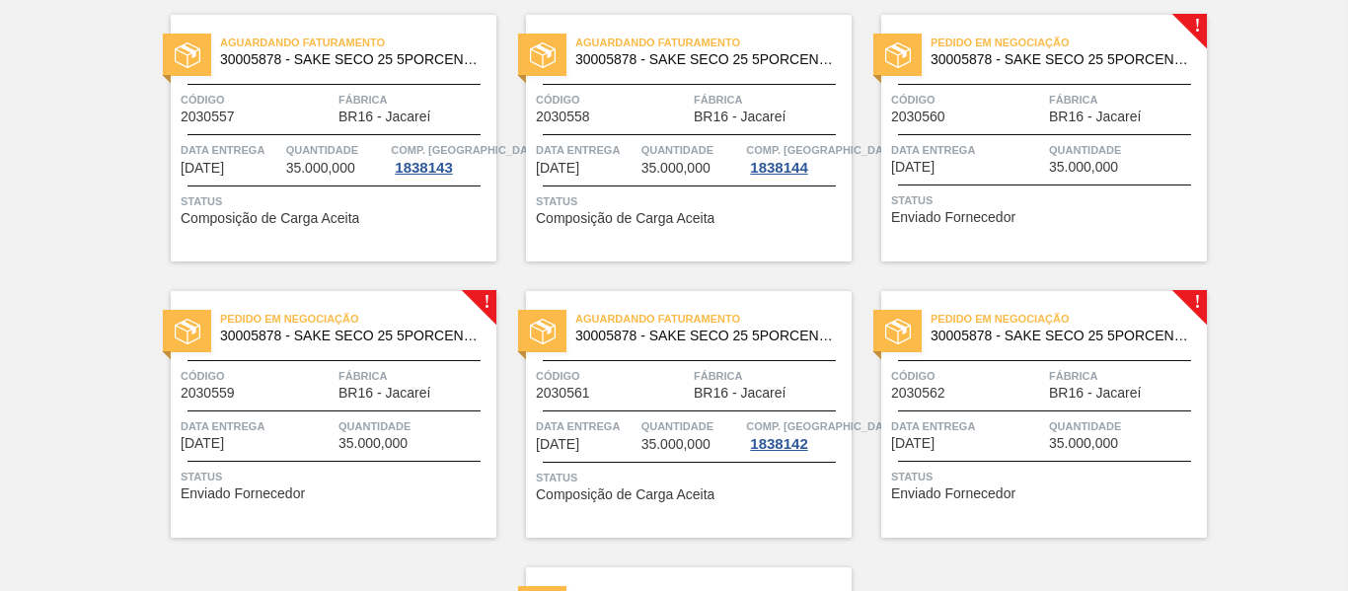
click at [1093, 167] on span "35.000,000" at bounding box center [1083, 167] width 69 height 15
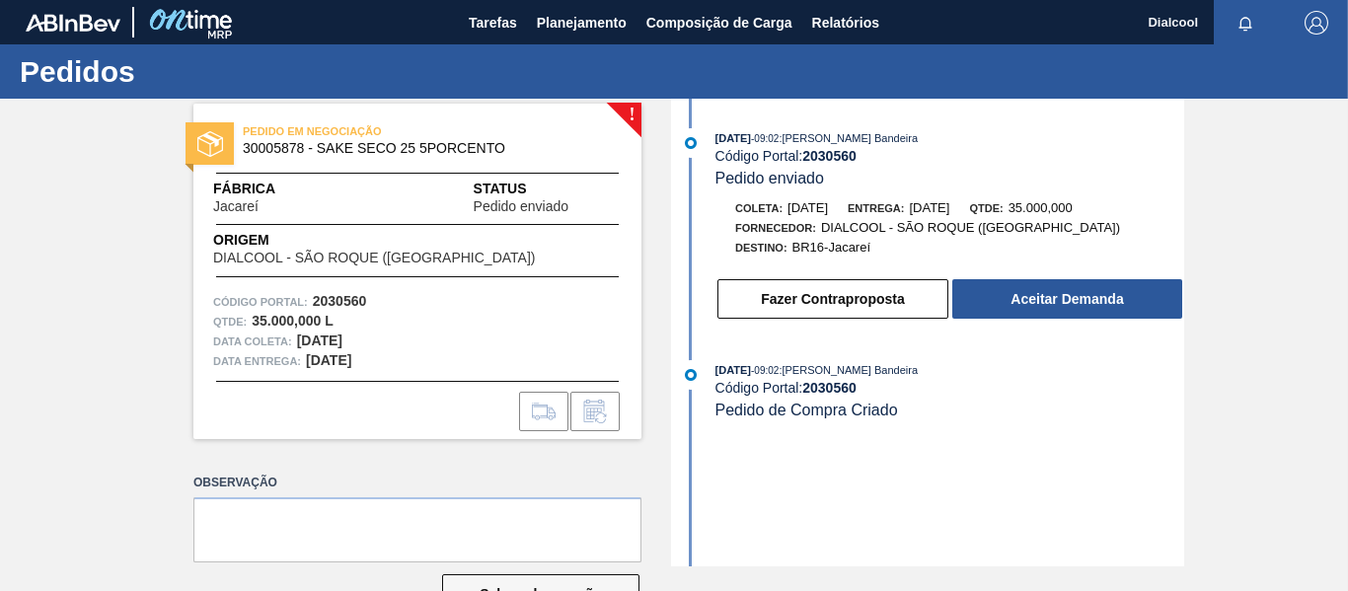
click at [978, 296] on button "Aceitar Demanda" at bounding box center [1067, 298] width 230 height 39
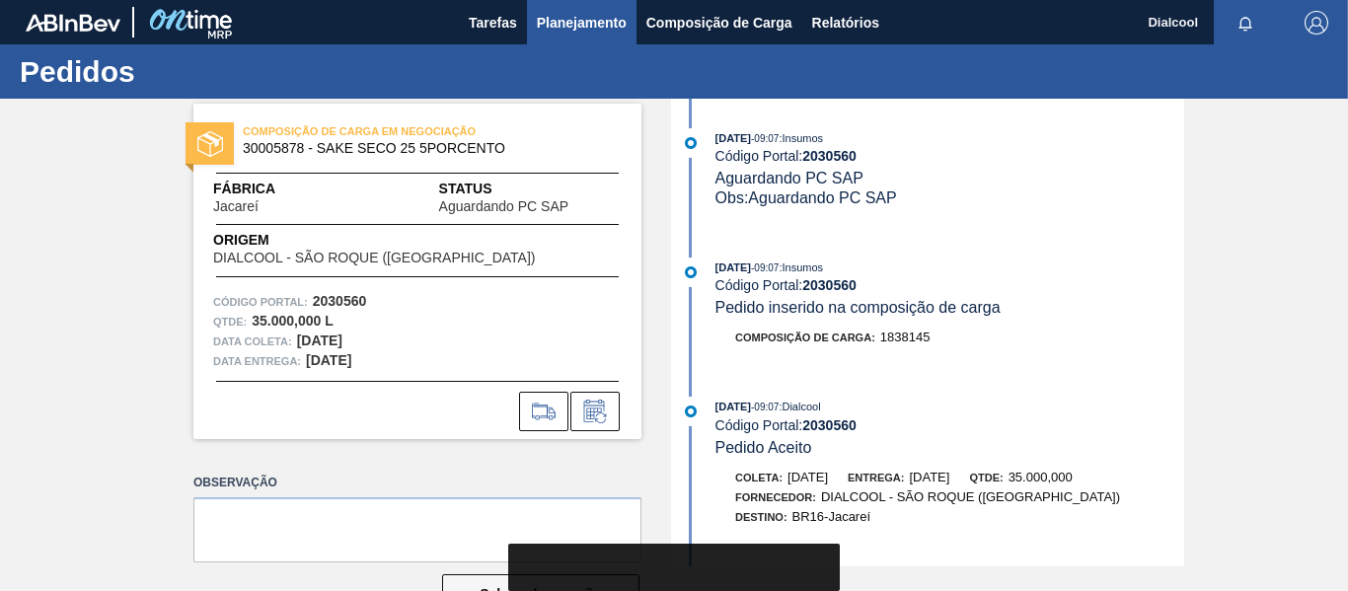
click at [560, 24] on span "Planejamento" at bounding box center [582, 23] width 90 height 24
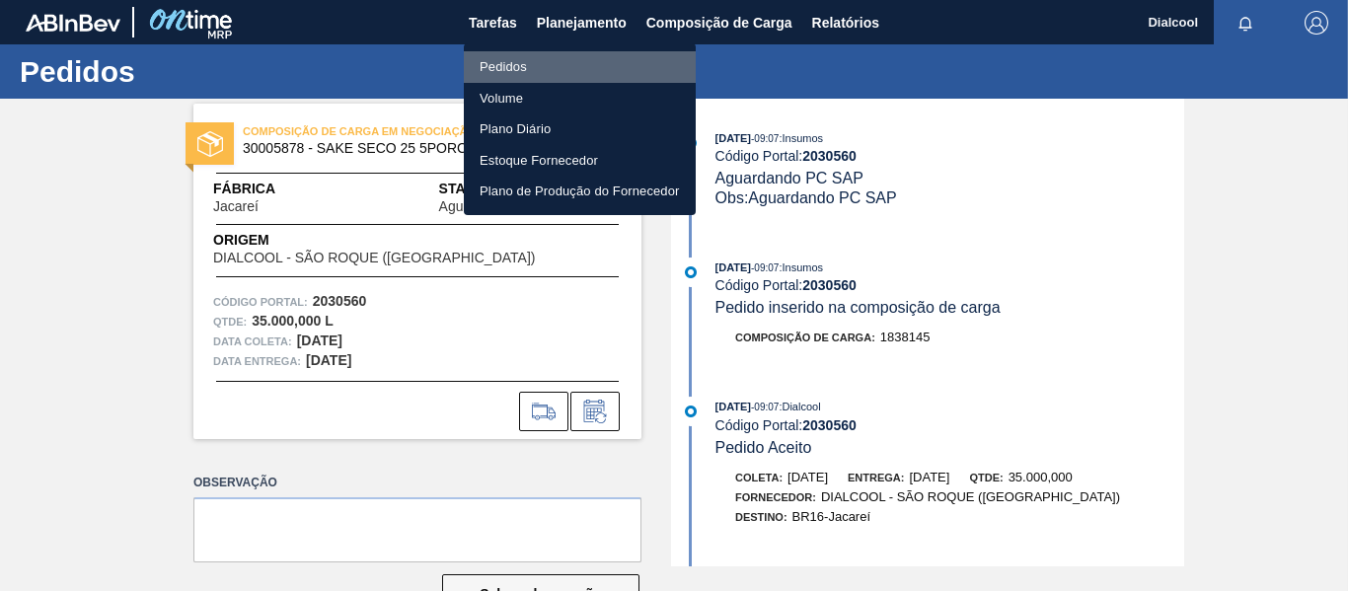
click at [545, 70] on li "Pedidos" at bounding box center [580, 67] width 232 height 32
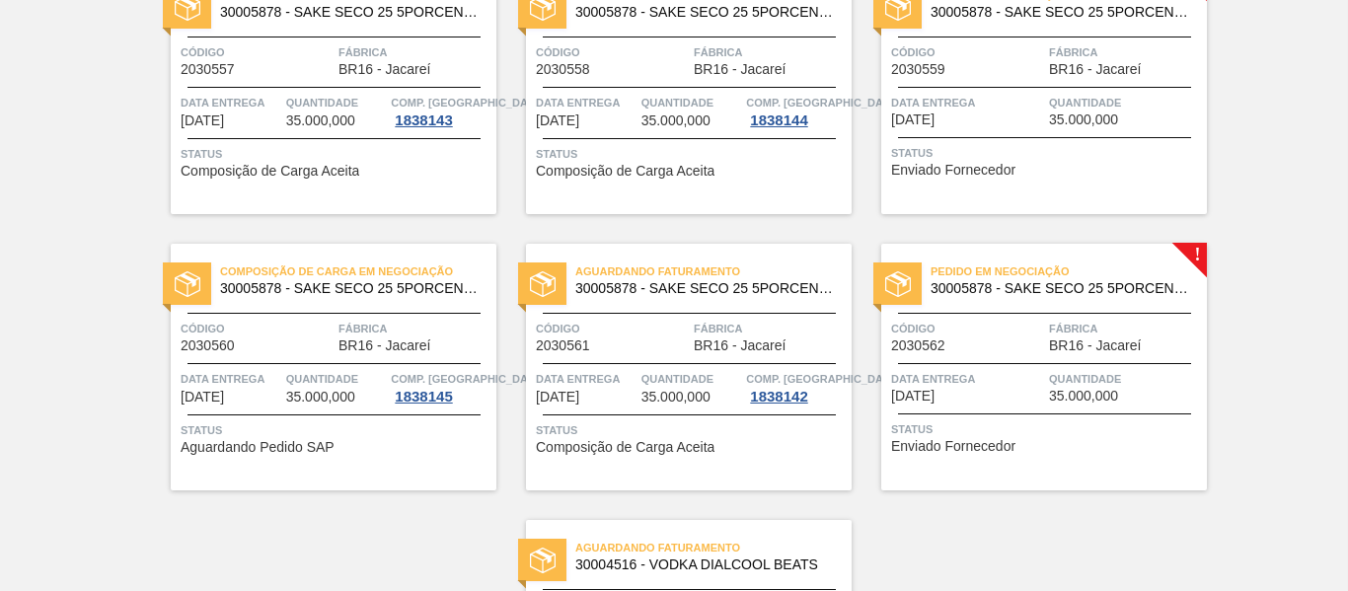
scroll to position [2924, 0]
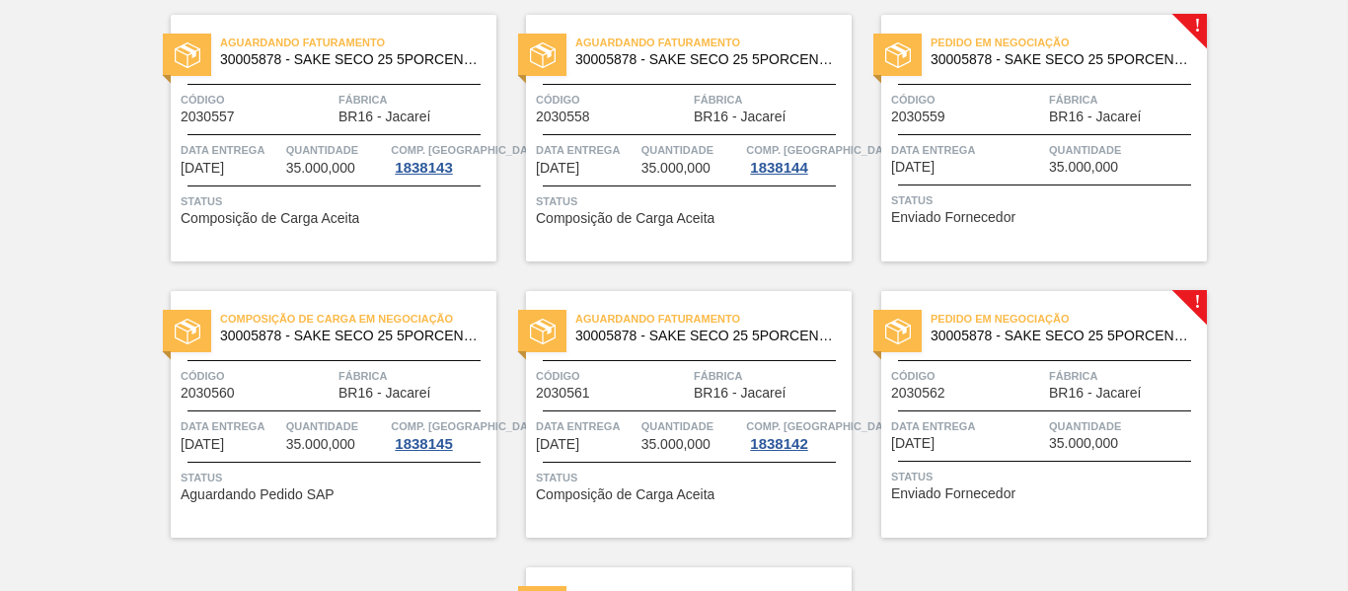
click at [1071, 203] on span "Status" at bounding box center [1046, 200] width 311 height 20
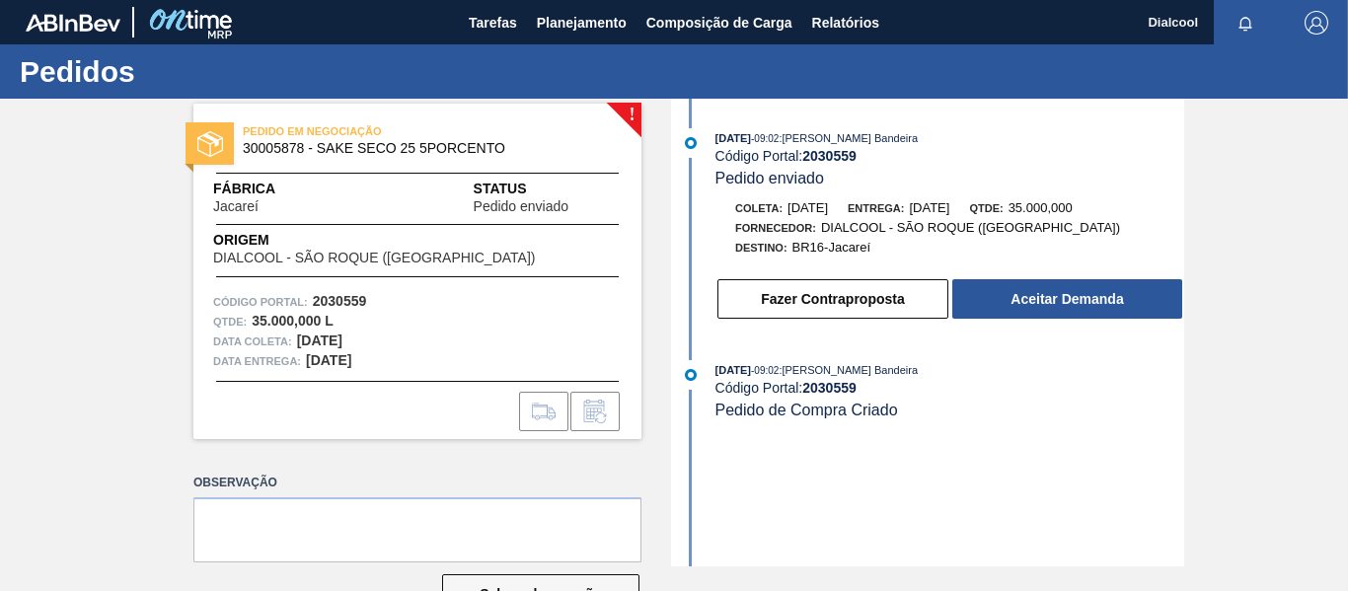
click at [1016, 298] on button "Aceitar Demanda" at bounding box center [1067, 298] width 230 height 39
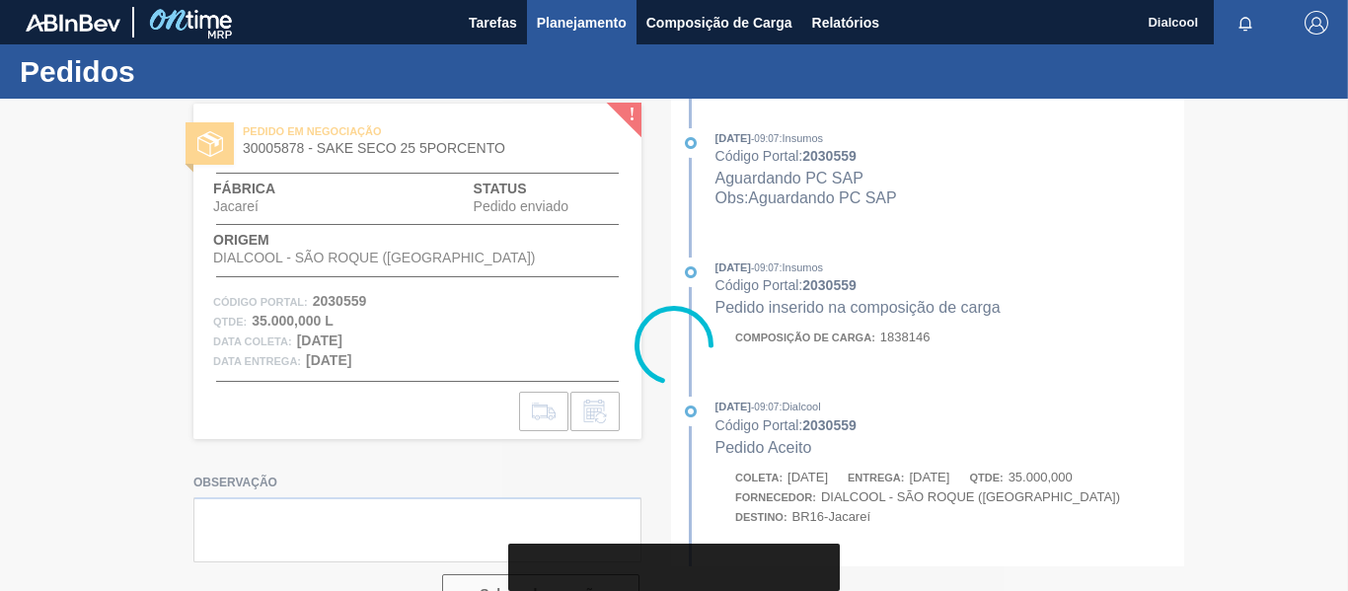
click at [552, 18] on span "Planejamento" at bounding box center [582, 23] width 90 height 24
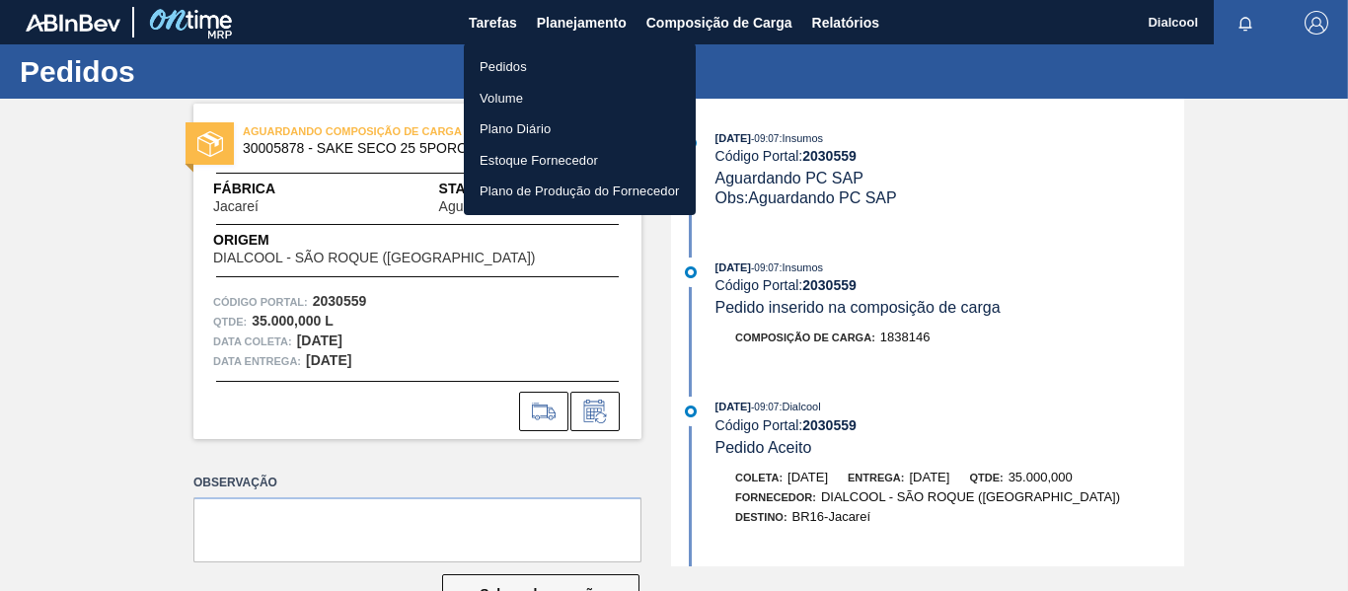
click at [547, 67] on li "Pedidos" at bounding box center [580, 67] width 232 height 32
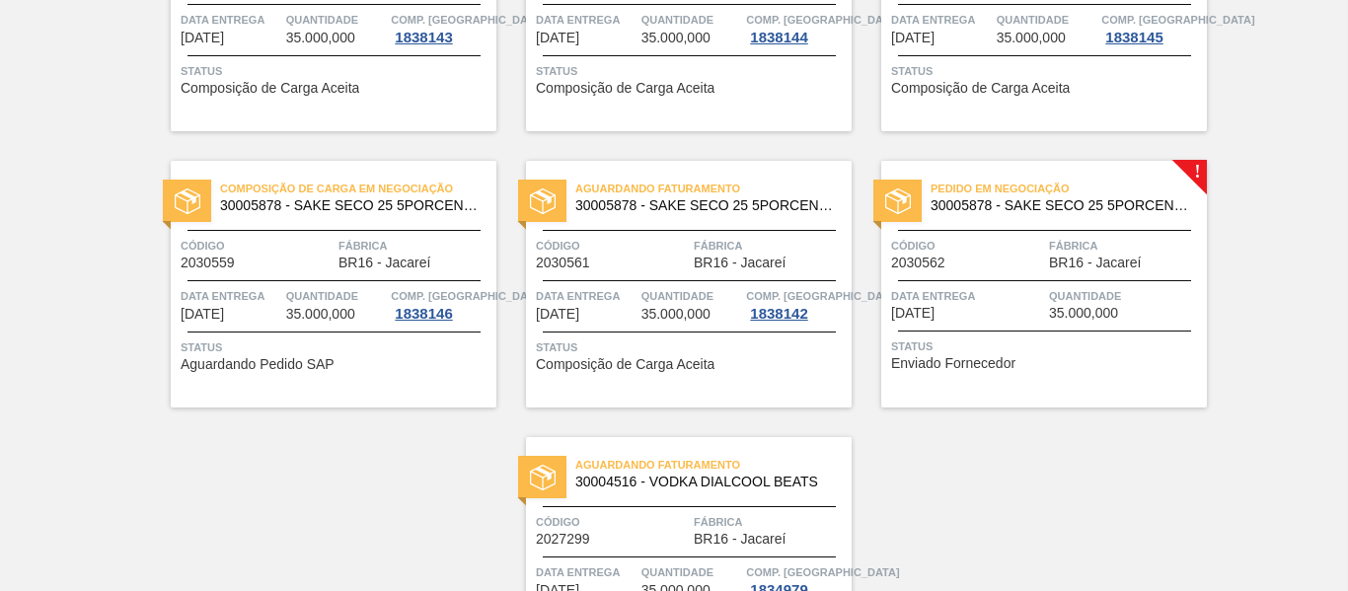
scroll to position [3220, 0]
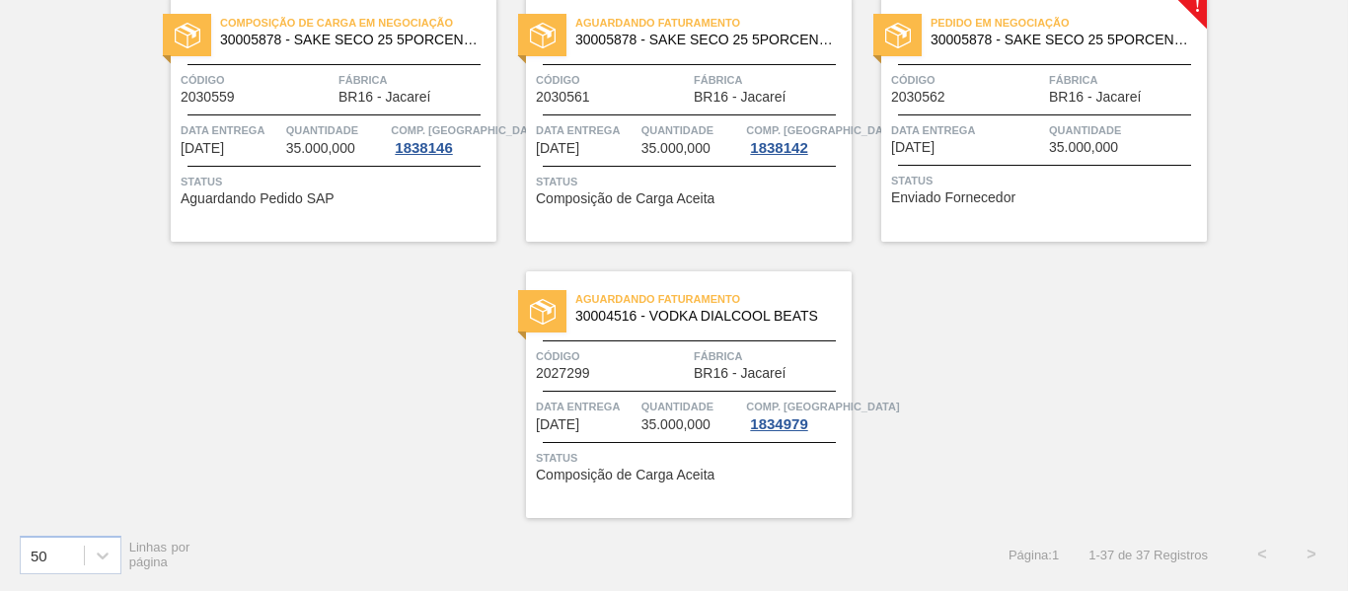
click at [1101, 163] on div "Pedido em Negociação 30005878 - SAKE SECO 25 5PORCENTO Código 2030562 Fábrica B…" at bounding box center [1044, 118] width 326 height 247
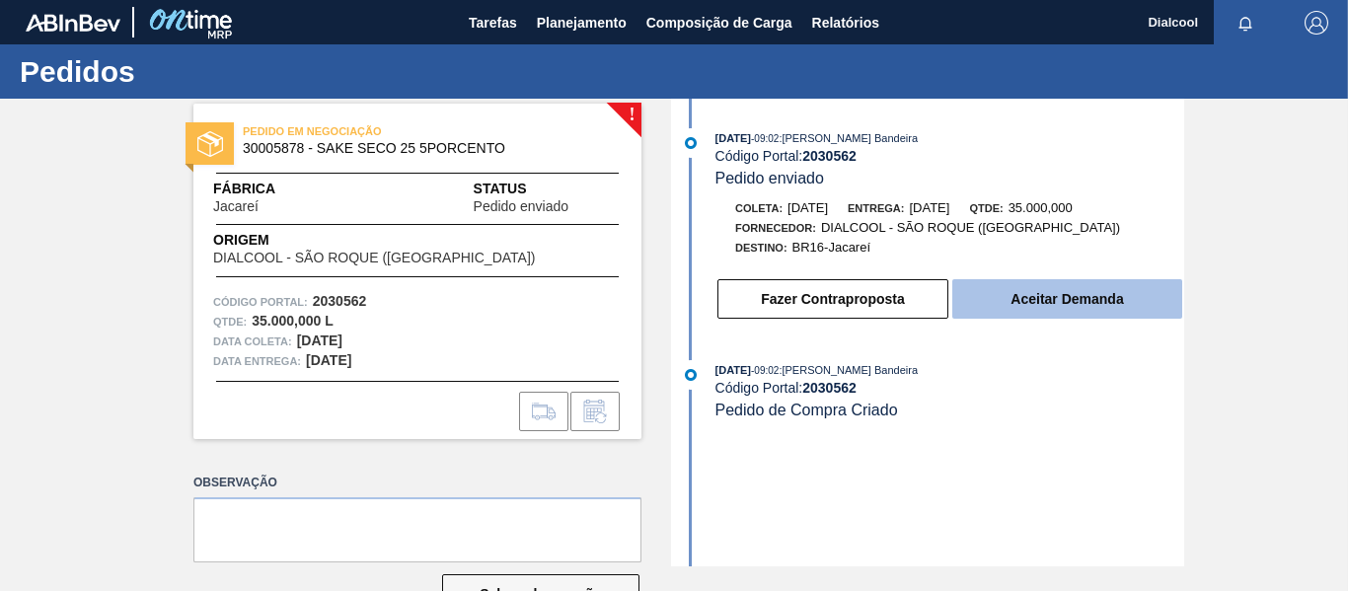
click at [1126, 303] on button "Aceitar Demanda" at bounding box center [1067, 298] width 230 height 39
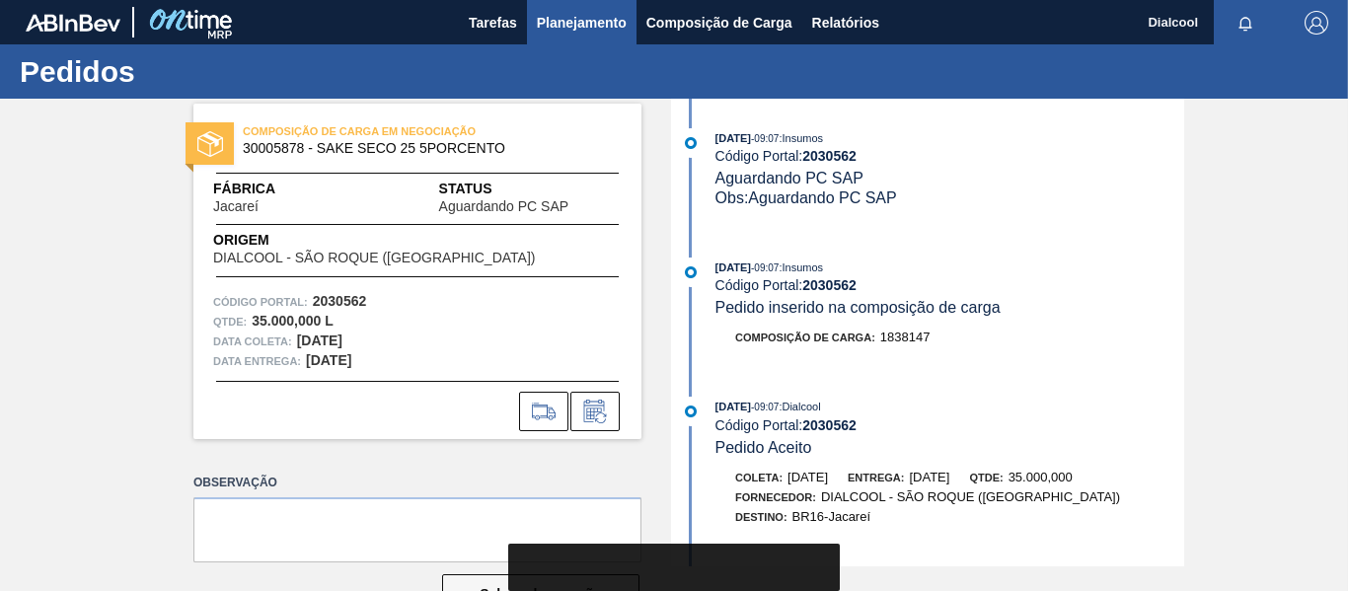
click at [567, 27] on span "Planejamento" at bounding box center [582, 23] width 90 height 24
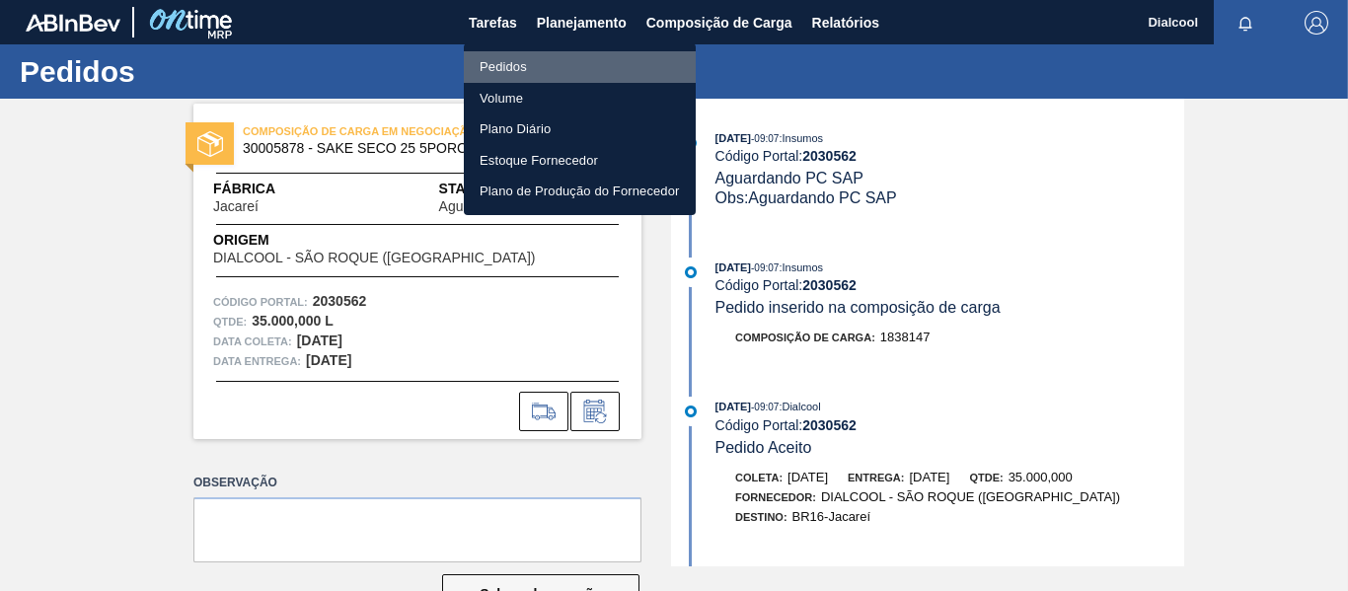
click at [555, 62] on li "Pedidos" at bounding box center [580, 67] width 232 height 32
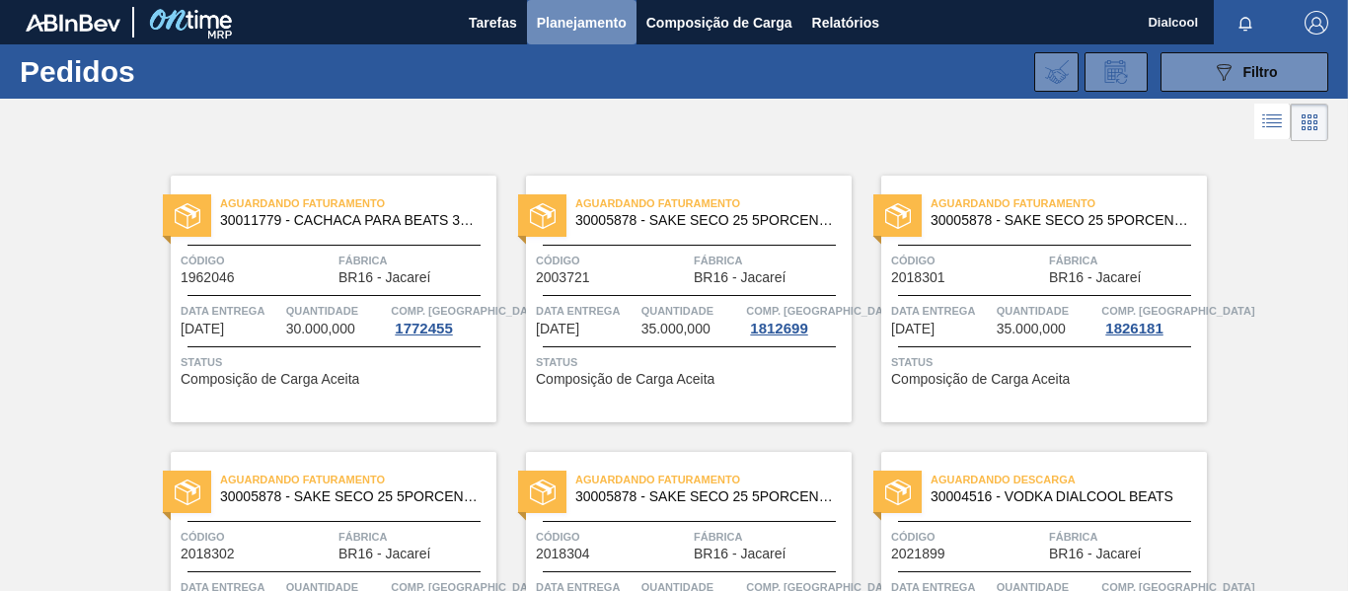
click at [593, 19] on span "Planejamento" at bounding box center [582, 23] width 90 height 24
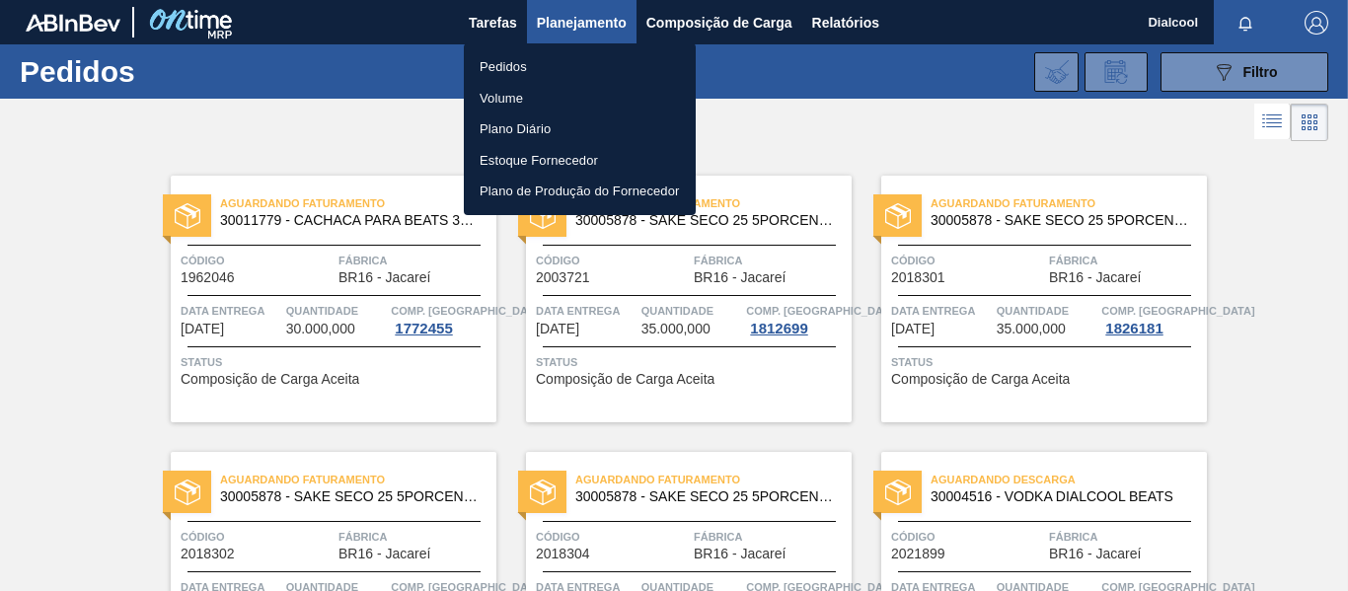
click at [565, 77] on li "Pedidos" at bounding box center [580, 67] width 232 height 32
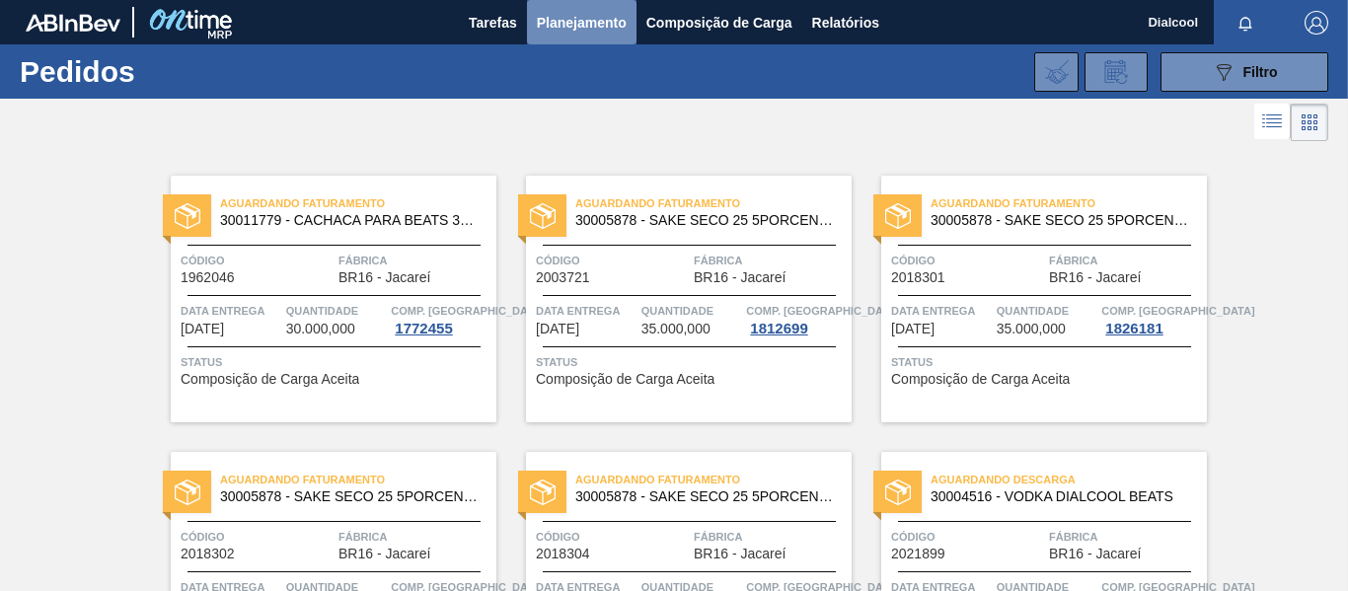
click at [537, 15] on span "Planejamento" at bounding box center [582, 23] width 90 height 24
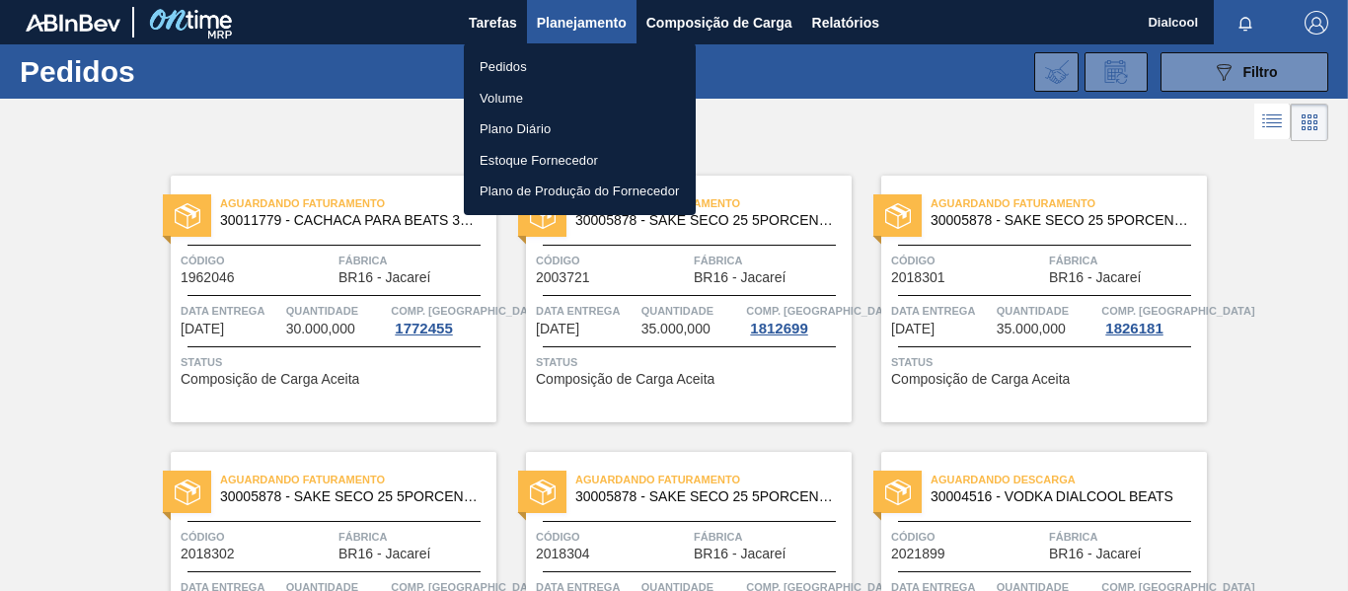
click at [680, 28] on div at bounding box center [674, 295] width 1348 height 591
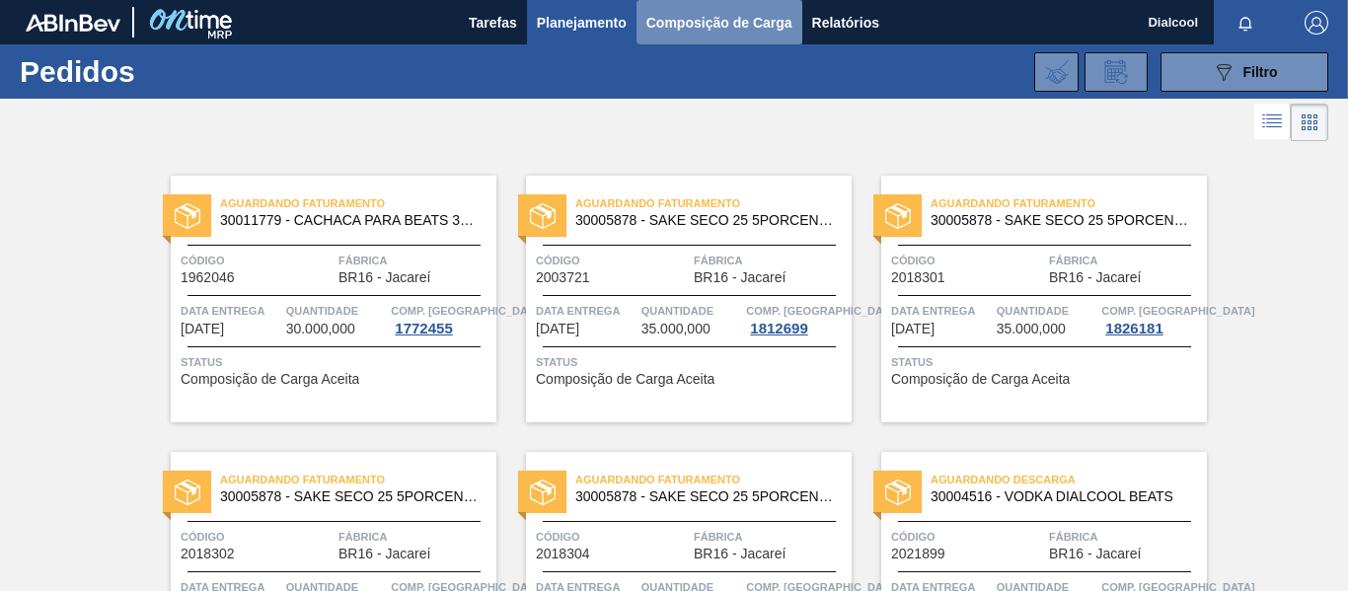
click at [683, 19] on span "Composição de Carga" at bounding box center [719, 23] width 146 height 24
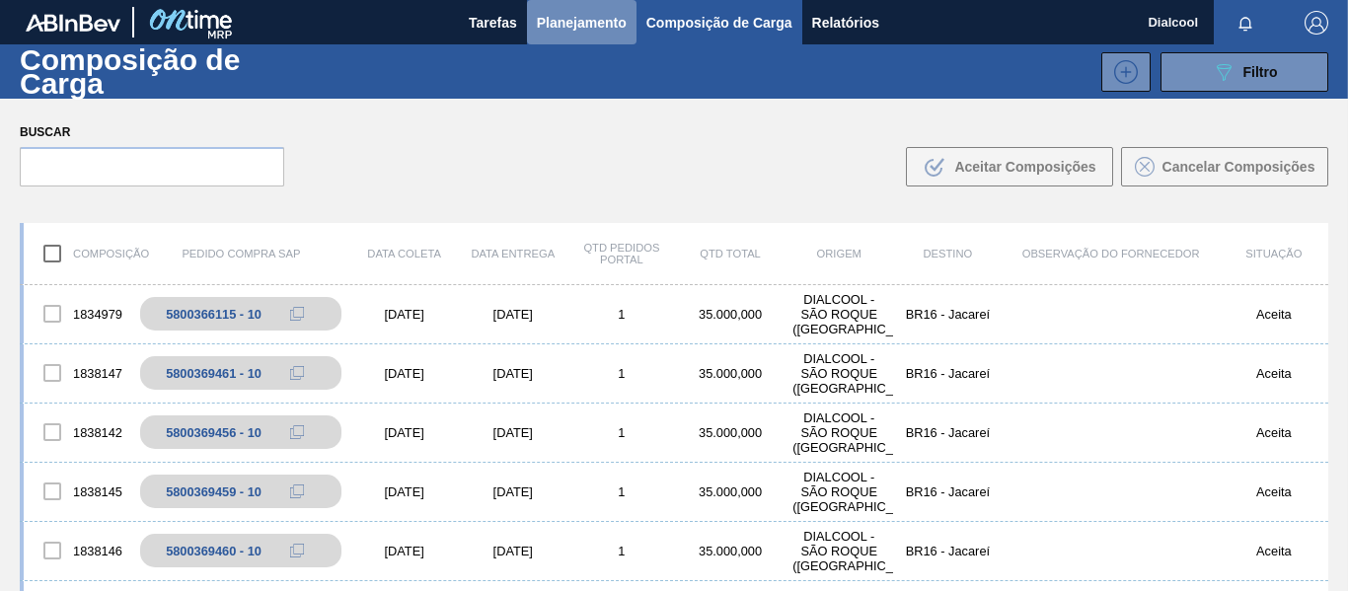
click at [595, 26] on span "Planejamento" at bounding box center [582, 23] width 90 height 24
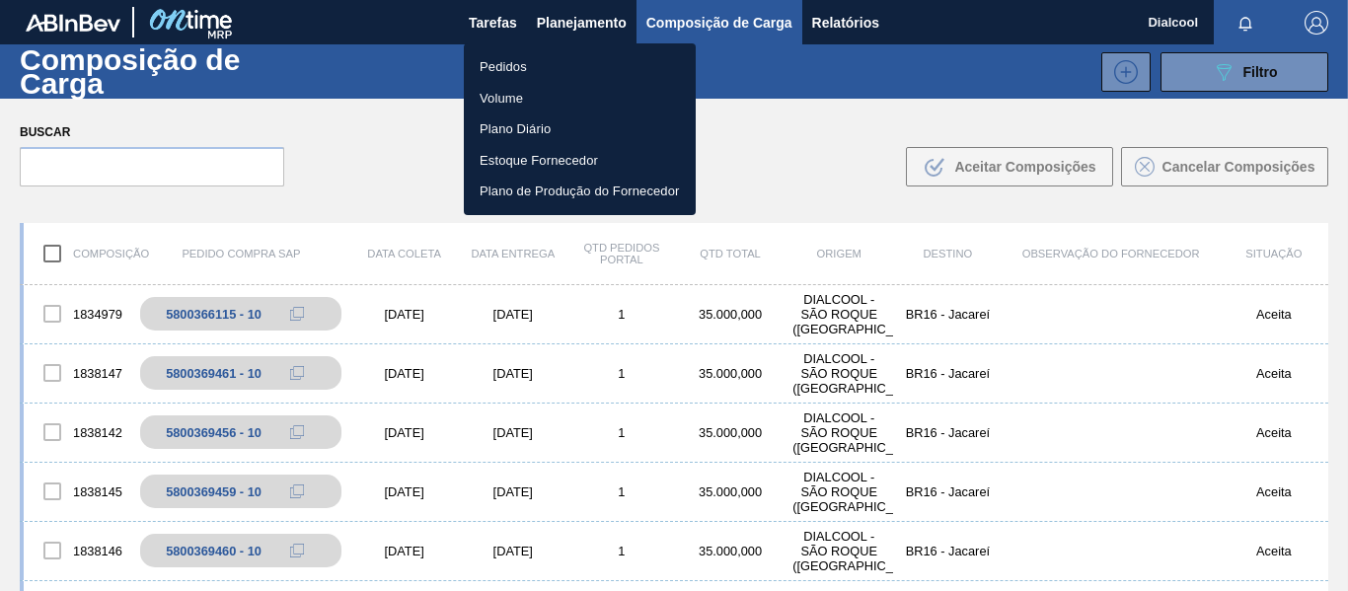
click at [515, 69] on li "Pedidos" at bounding box center [580, 67] width 232 height 32
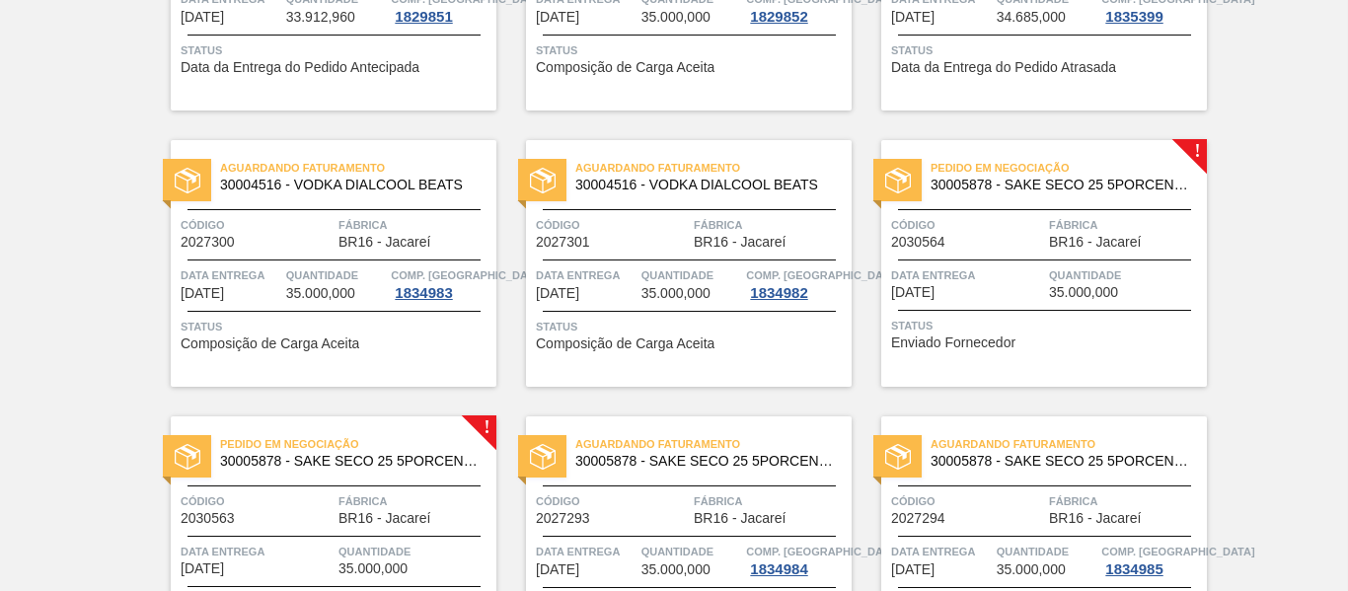
scroll to position [1678, 0]
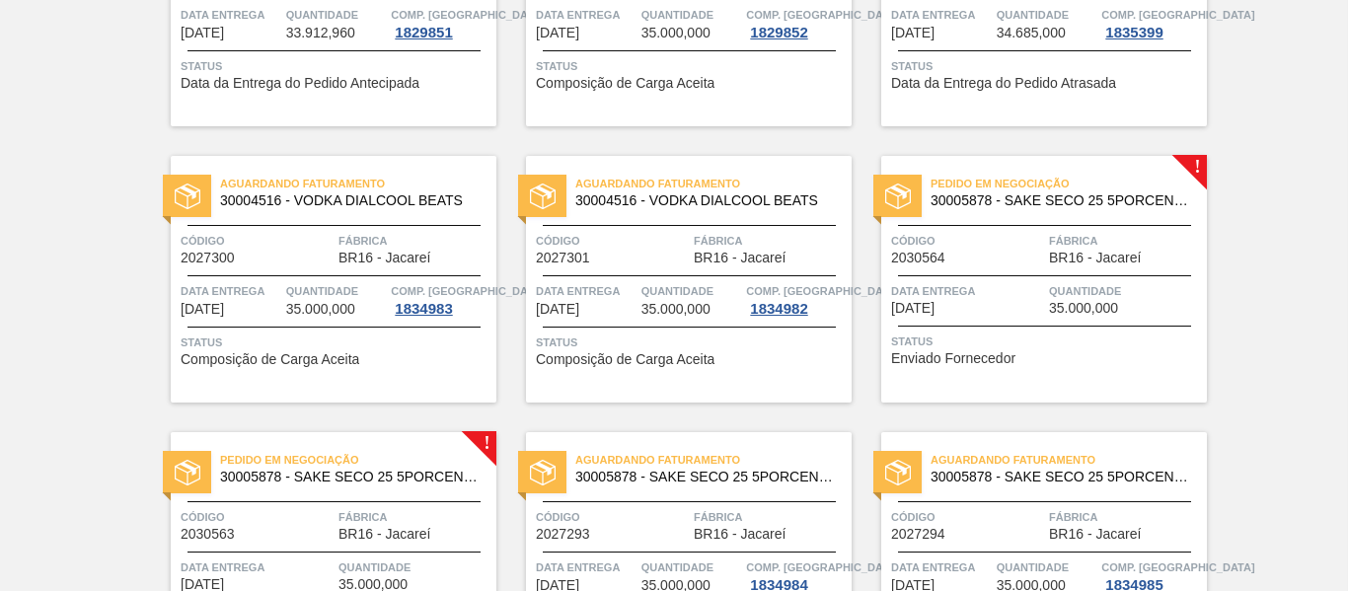
click at [1106, 326] on div at bounding box center [1044, 326] width 293 height 1
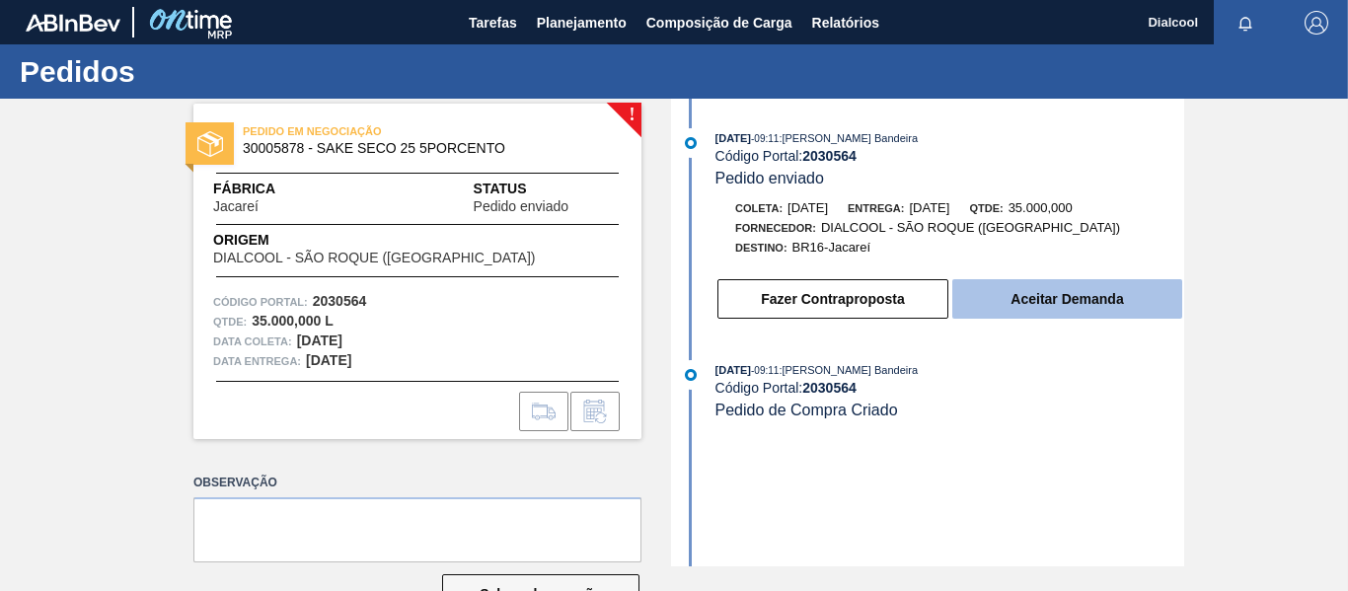
click at [1118, 285] on button "Aceitar Demanda" at bounding box center [1067, 298] width 230 height 39
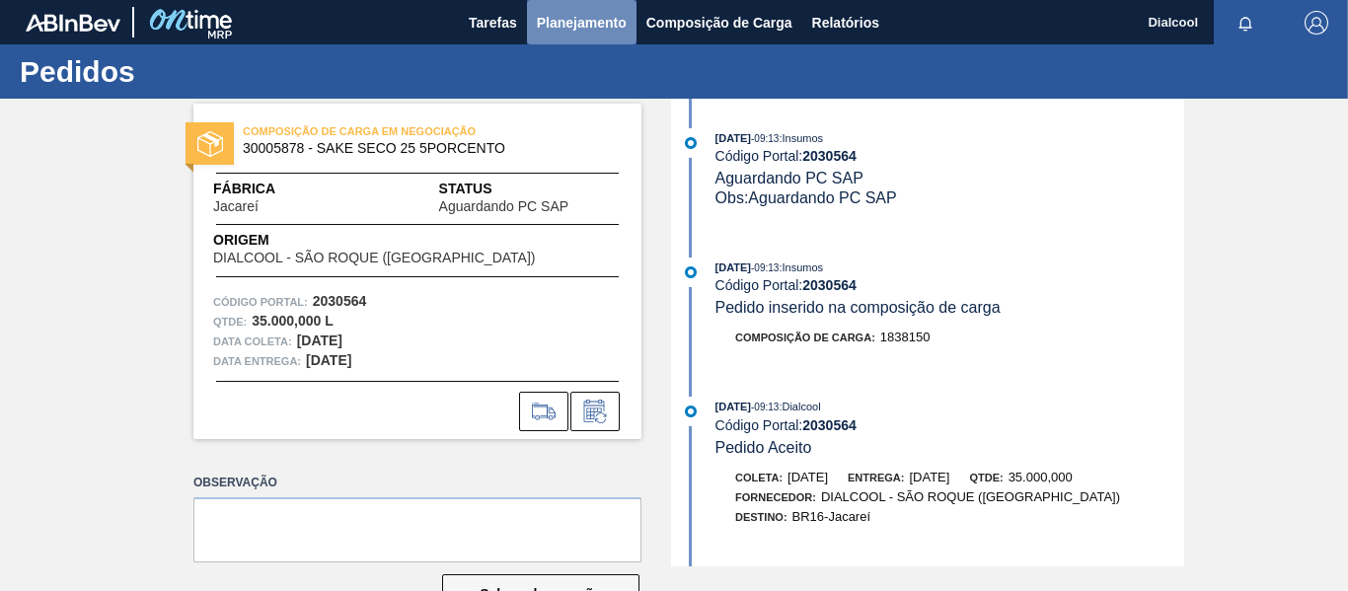
click at [597, 18] on span "Planejamento" at bounding box center [582, 23] width 90 height 24
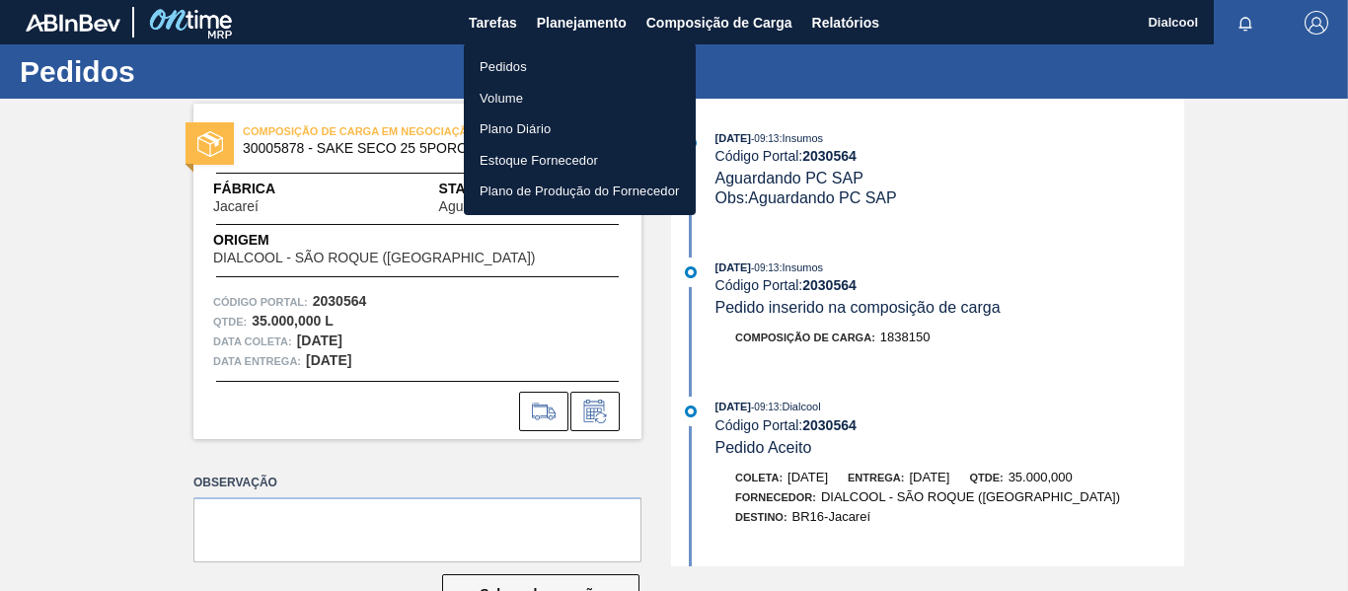
click at [580, 62] on li "Pedidos" at bounding box center [580, 67] width 232 height 32
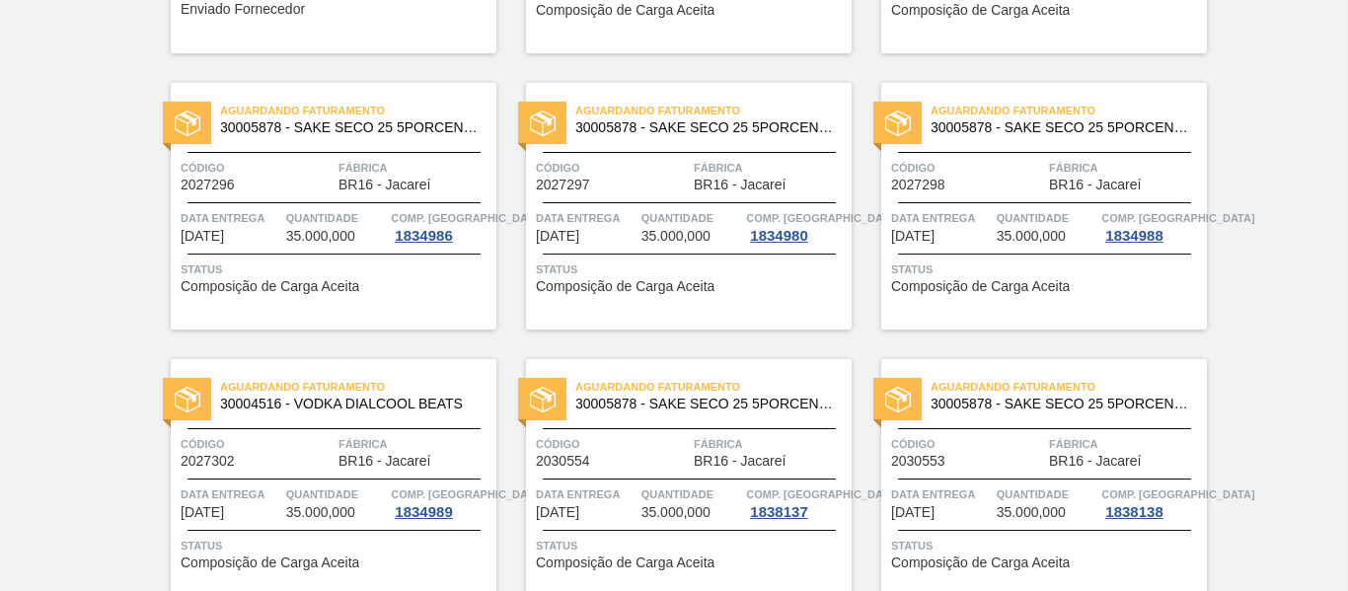
scroll to position [1974, 0]
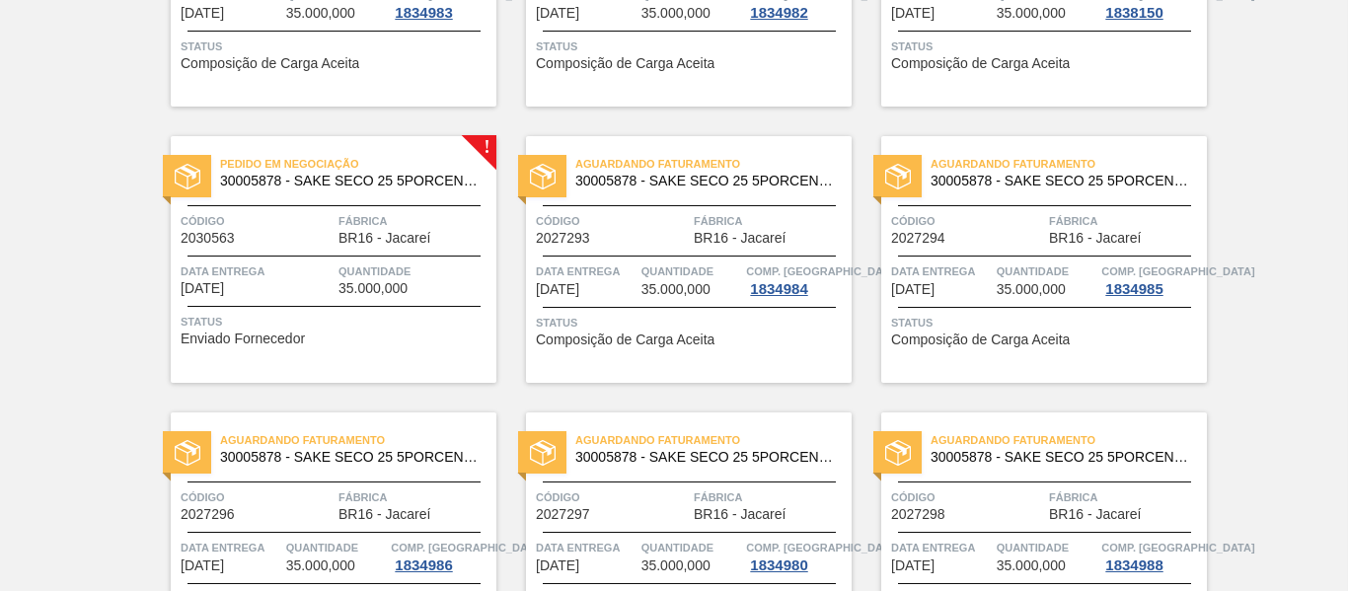
click at [377, 352] on div "Pedido em Negociação 30005878 - SAKE SECO 25 5PORCENTO Código 2030563 Fábrica B…" at bounding box center [334, 259] width 326 height 247
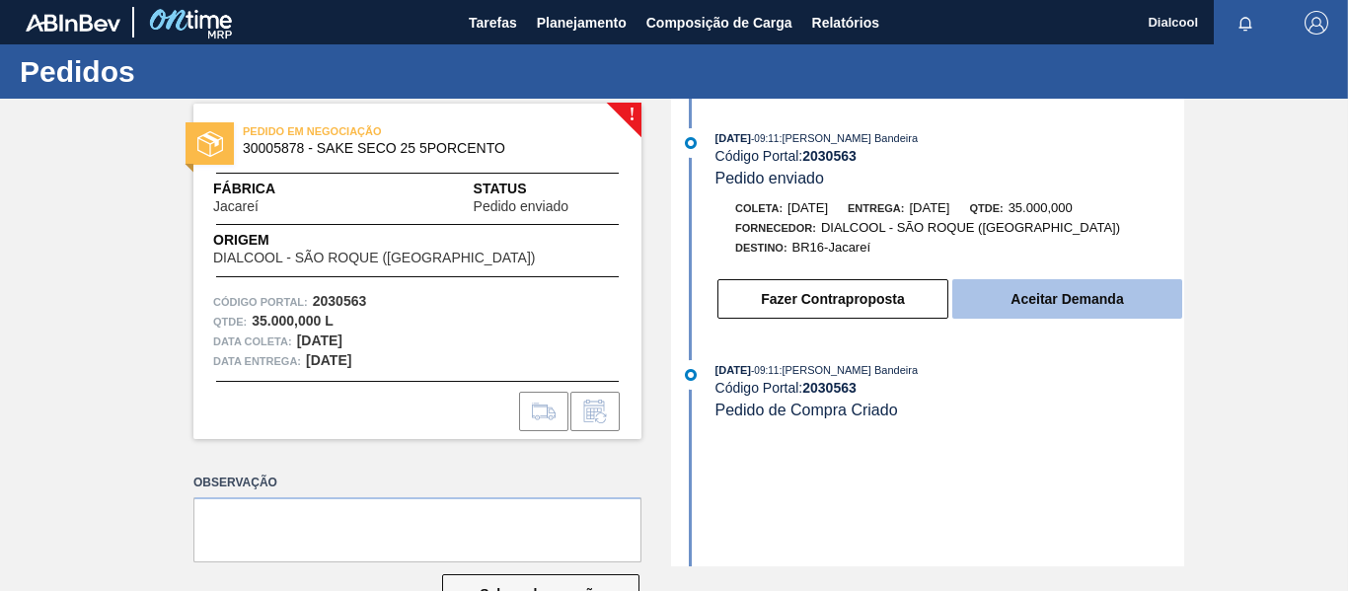
click at [982, 305] on button "Aceitar Demanda" at bounding box center [1067, 298] width 230 height 39
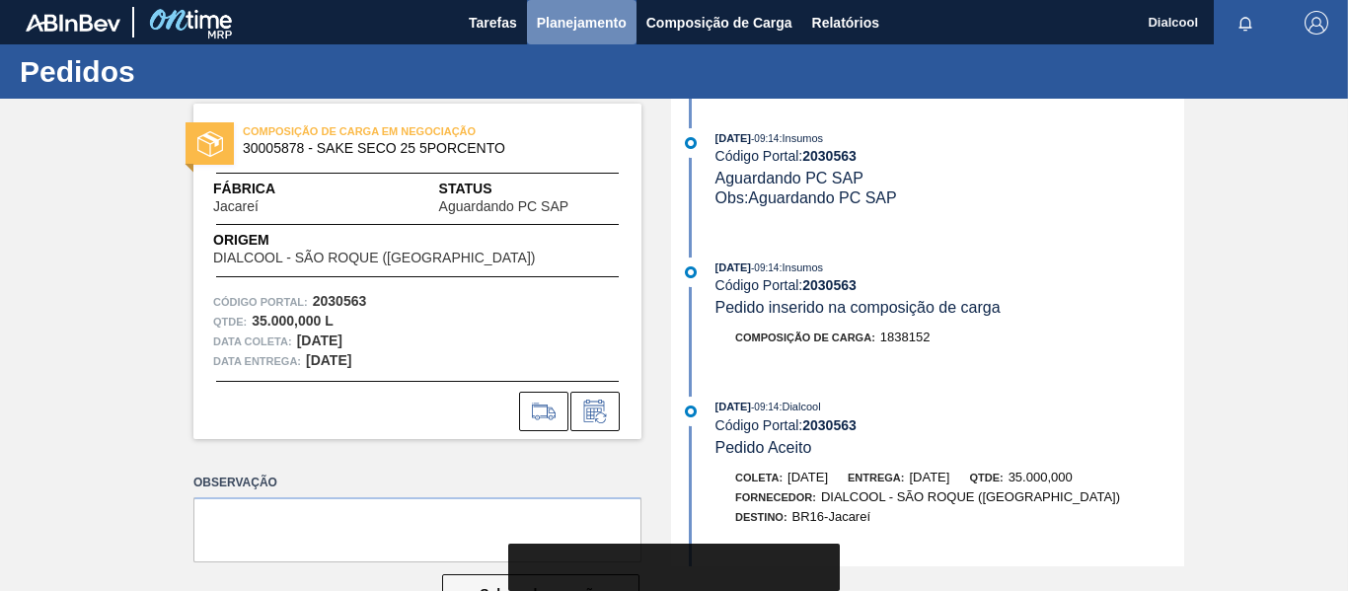
click at [597, 9] on button "Planejamento" at bounding box center [582, 22] width 110 height 44
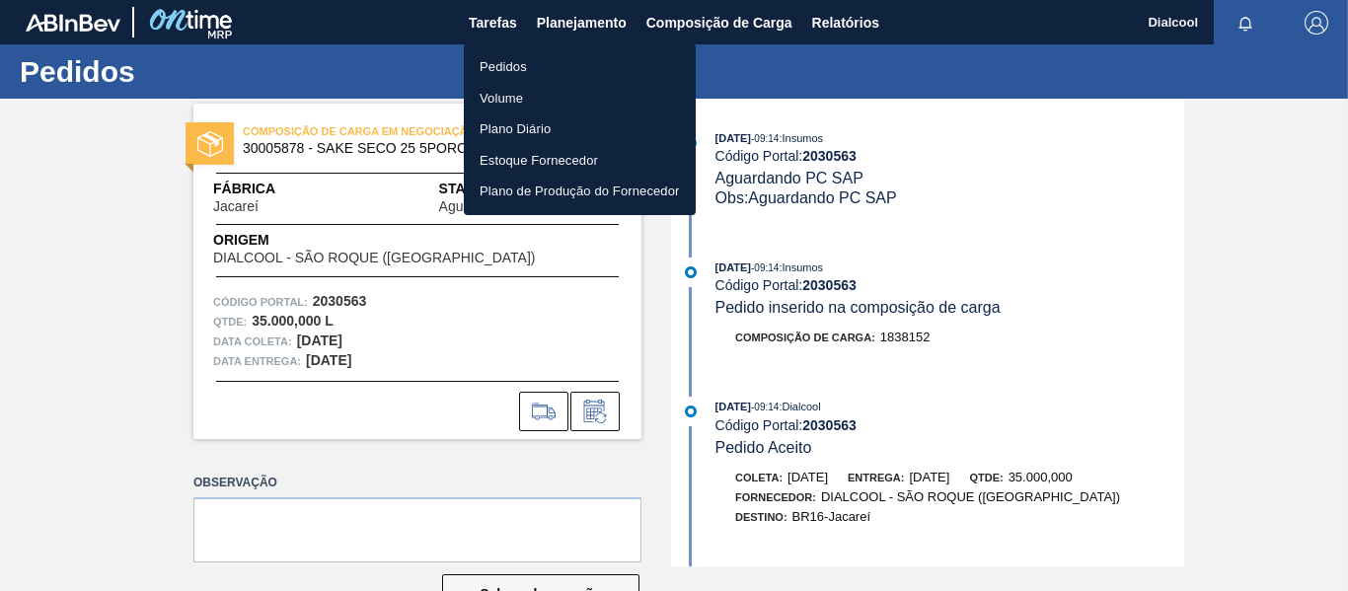
click at [552, 67] on li "Pedidos" at bounding box center [580, 67] width 232 height 32
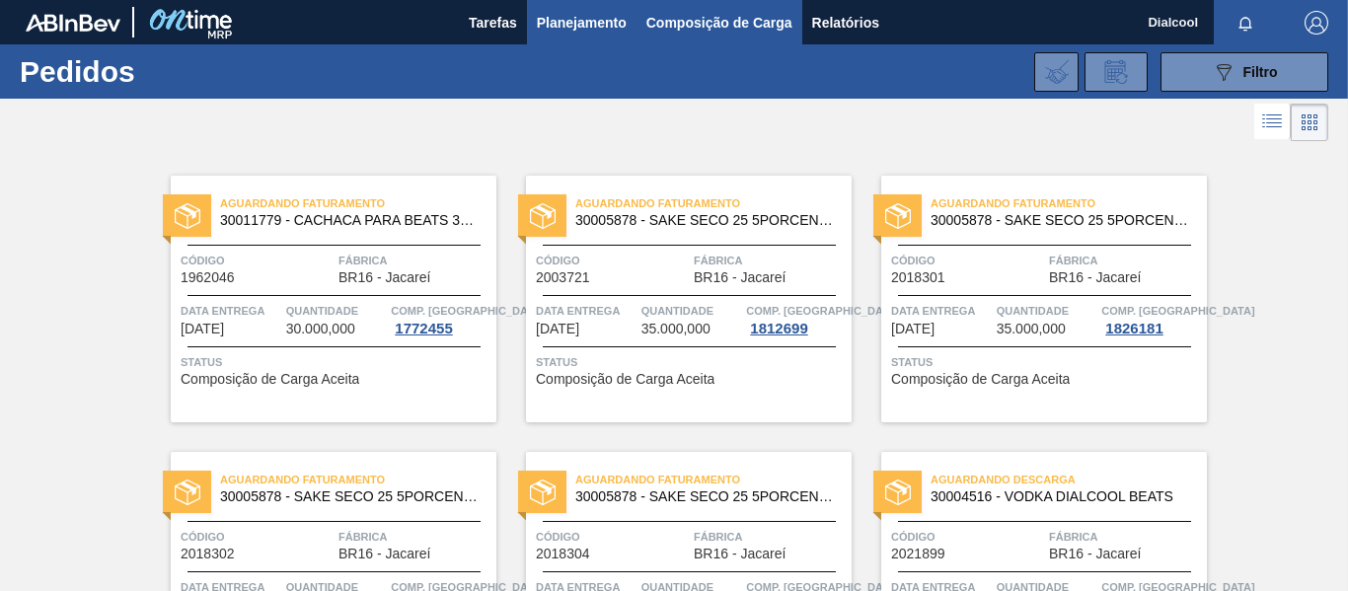
click at [787, 37] on button "Composição de Carga" at bounding box center [719, 22] width 166 height 44
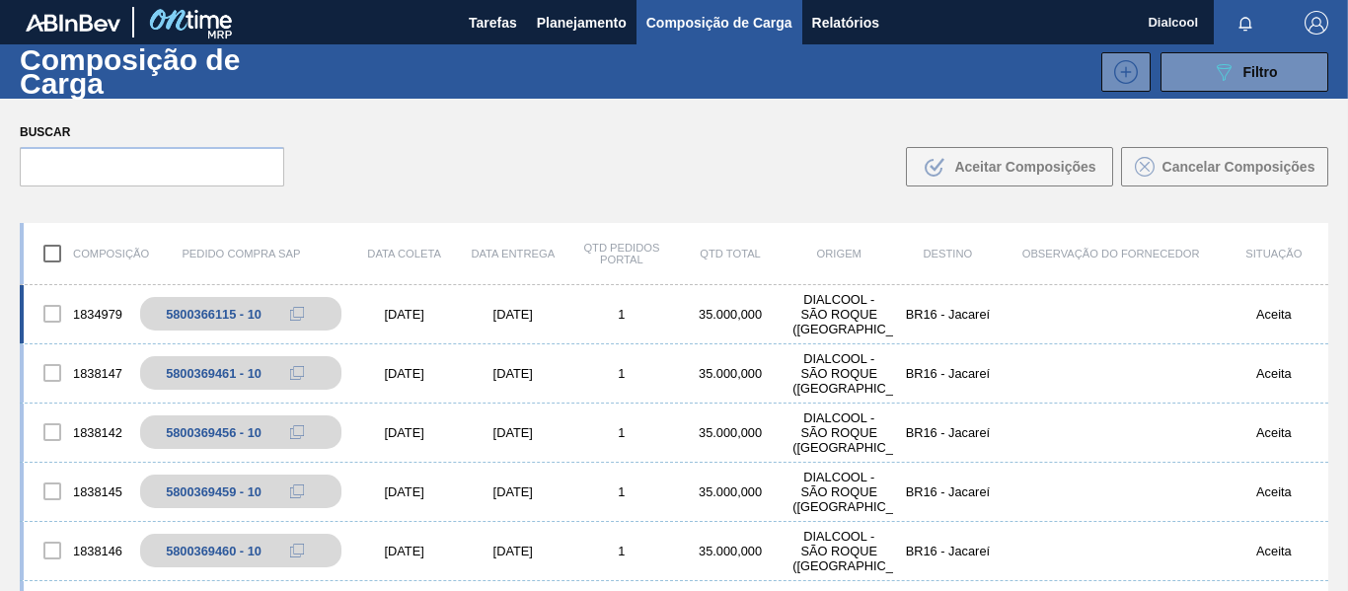
click at [530, 327] on div "1834979 5800366115 - 10 [DATE] [DATE] 1 35.000,000 DIALCOOL - SÃO ROQUE ([GEOGR…" at bounding box center [674, 314] width 1308 height 59
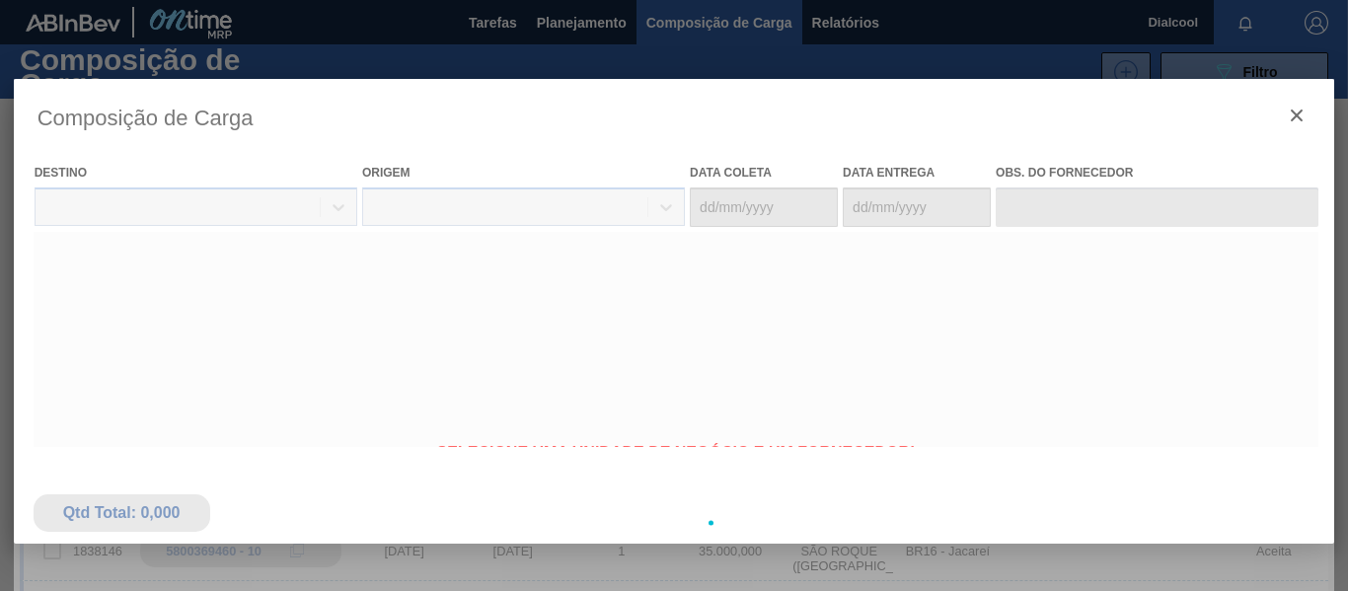
type coleta "[DATE]"
type entrega "[DATE]"
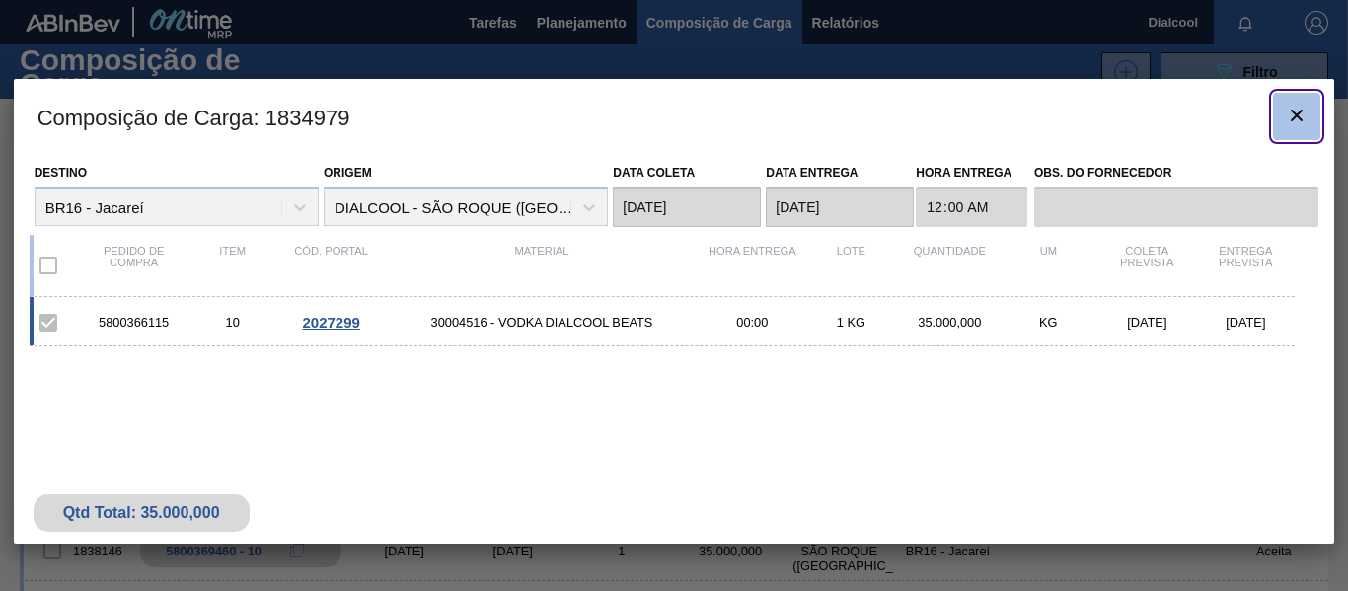
click at [1301, 117] on icon "botão de ícone" at bounding box center [1297, 116] width 12 height 12
